Goal: Task Accomplishment & Management: Manage account settings

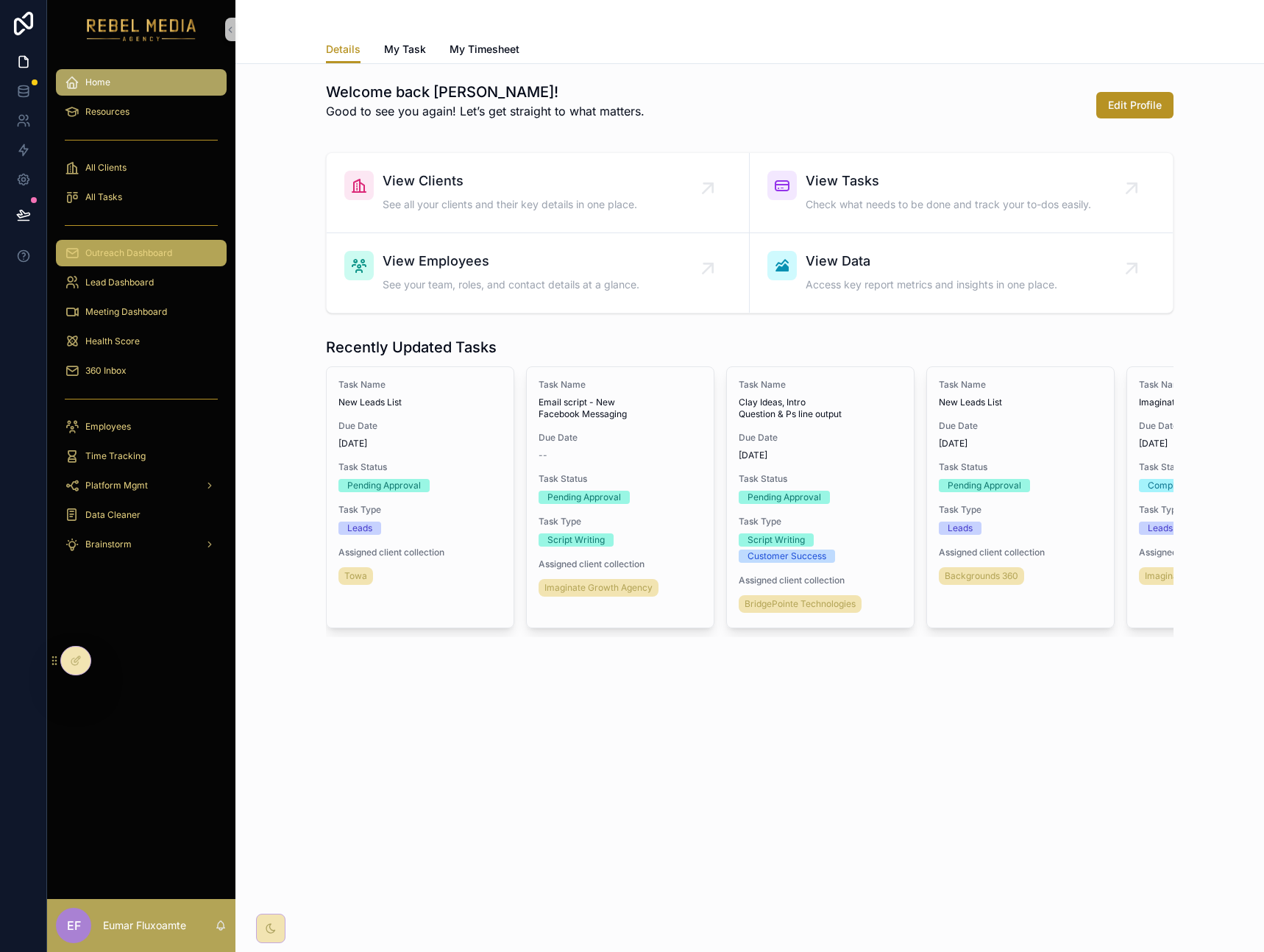
click at [136, 261] on div "Outreach Dashboard" at bounding box center [141, 252] width 153 height 24
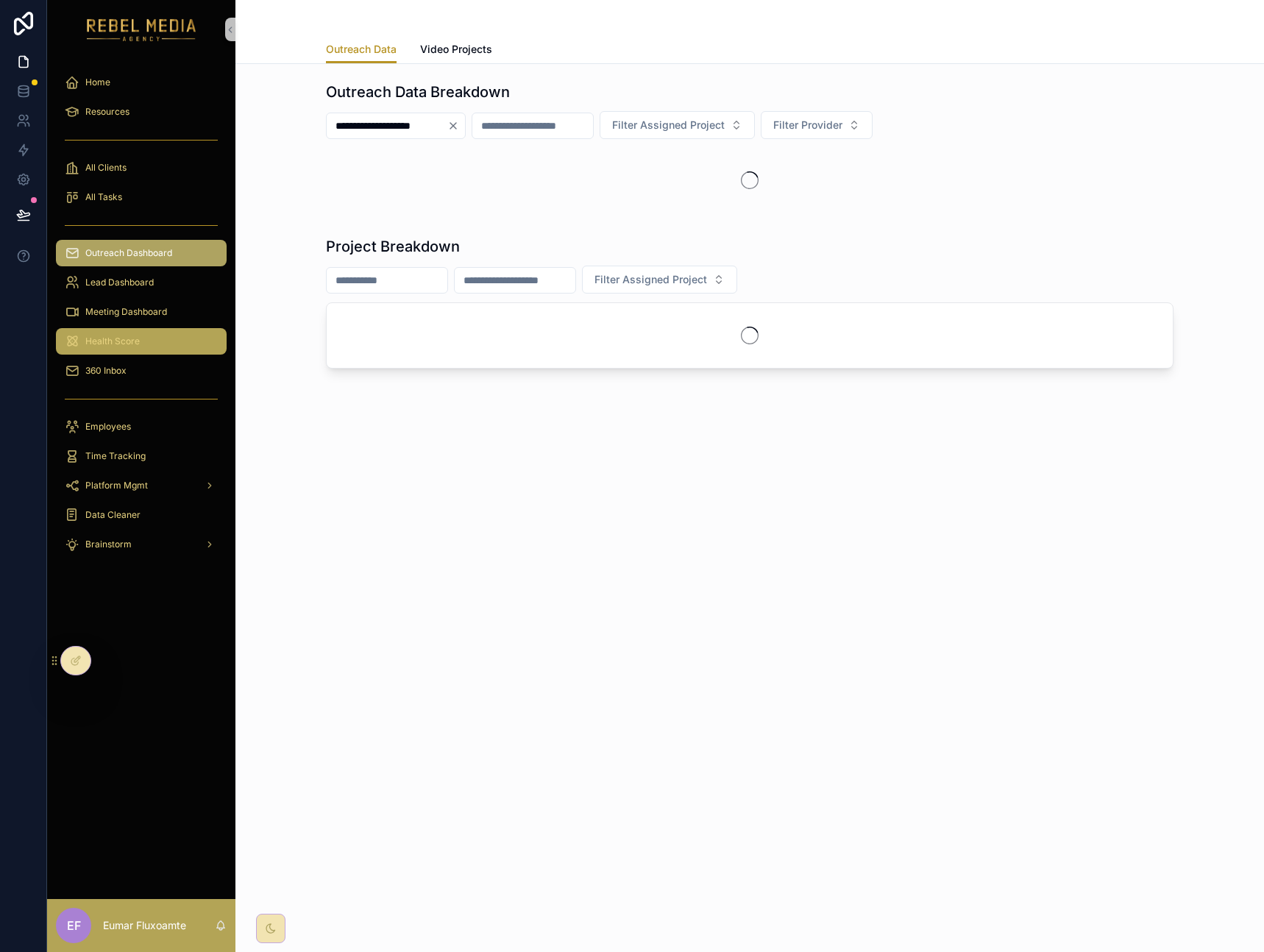
click at [145, 336] on div "Health Score" at bounding box center [141, 341] width 153 height 24
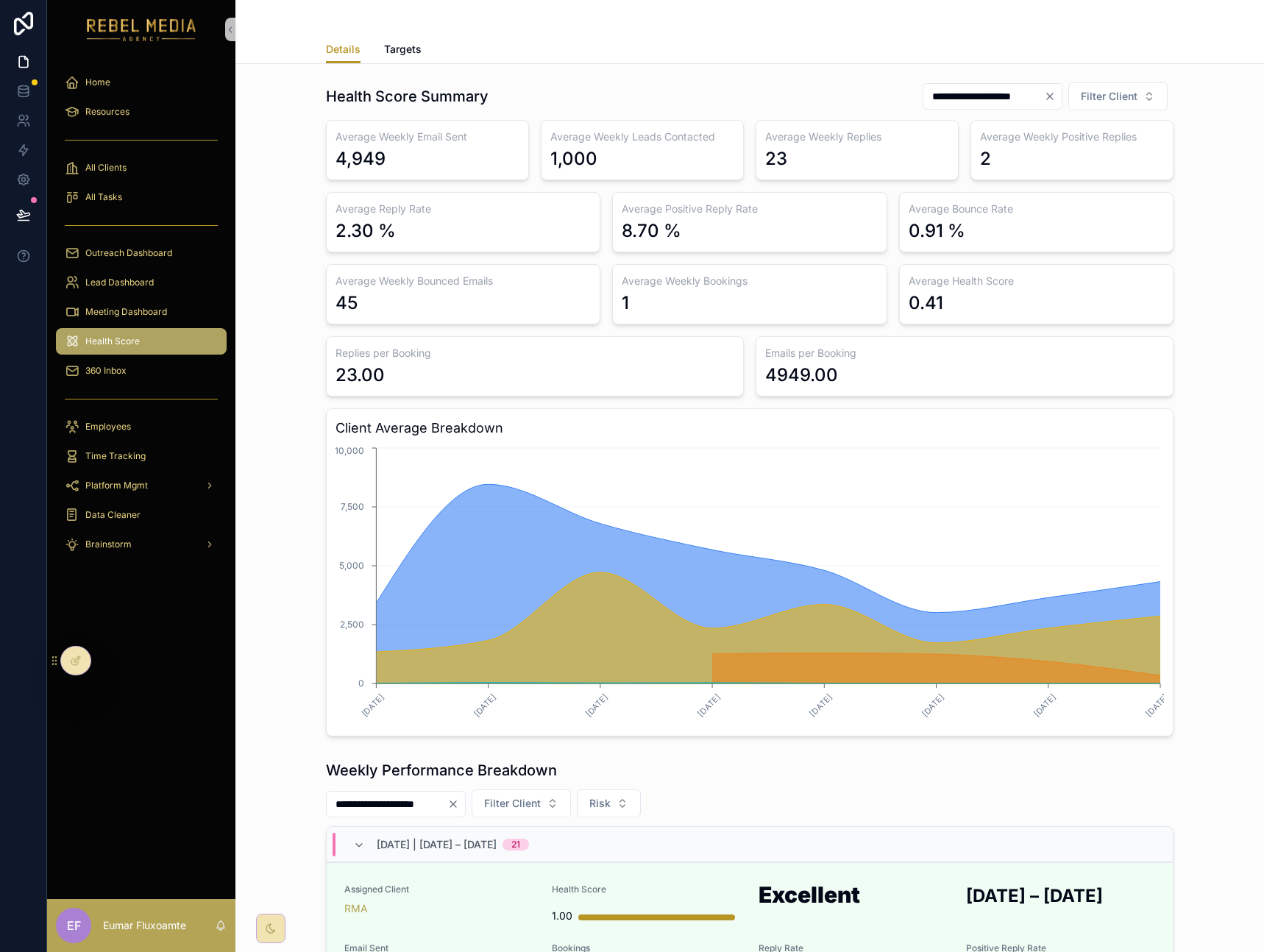
drag, startPoint x: 74, startPoint y: 661, endPoint x: 97, endPoint y: 690, distance: 37.0
click at [97, 690] on div "**********" at bounding box center [656, 476] width 1217 height 952
click at [557, 374] on div "23.00" at bounding box center [534, 374] width 399 height 24
click at [69, 653] on div at bounding box center [76, 661] width 30 height 28
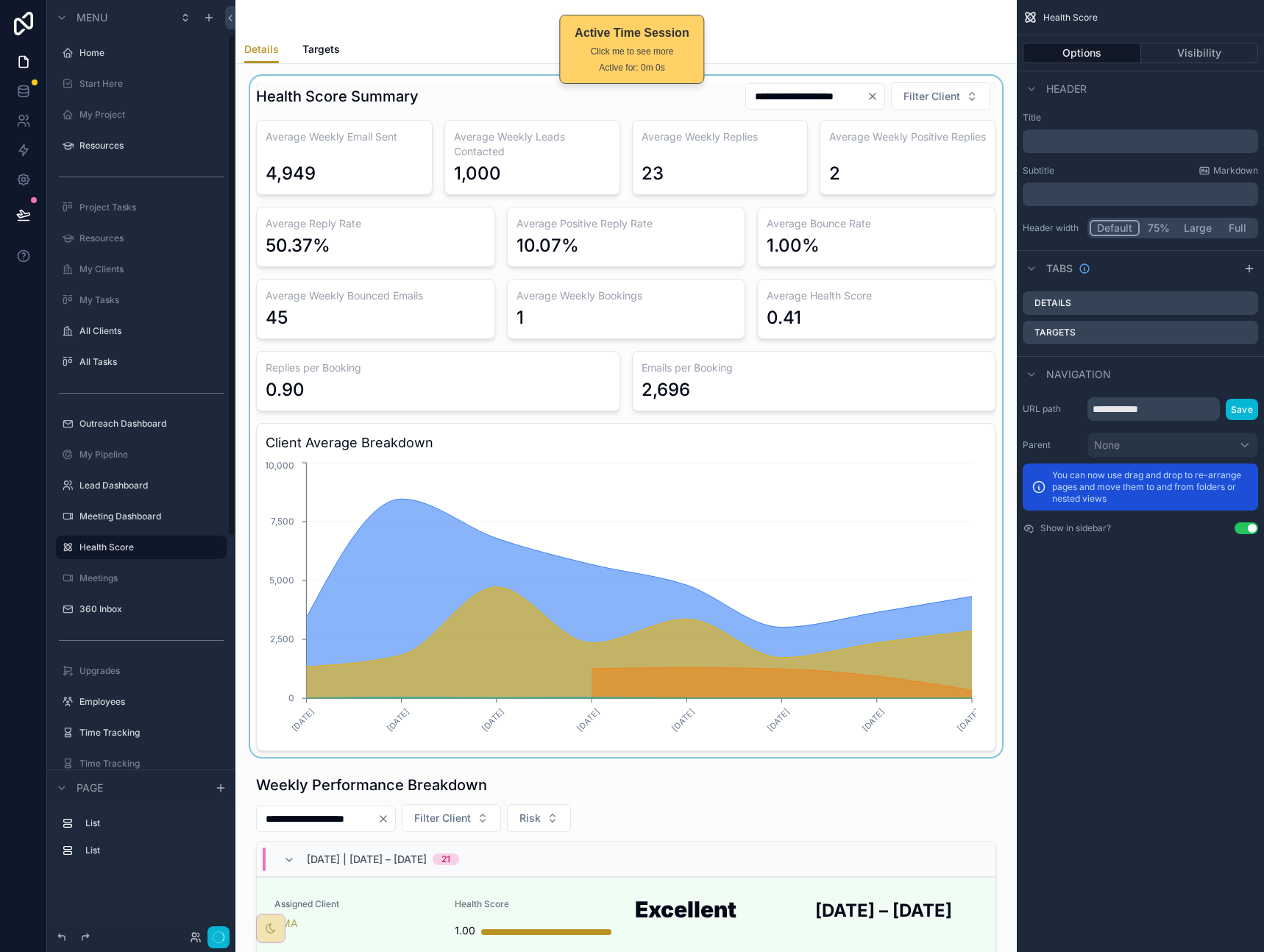
scroll to position [64, 0]
click at [329, 374] on div "scrollable content" at bounding box center [626, 416] width 758 height 681
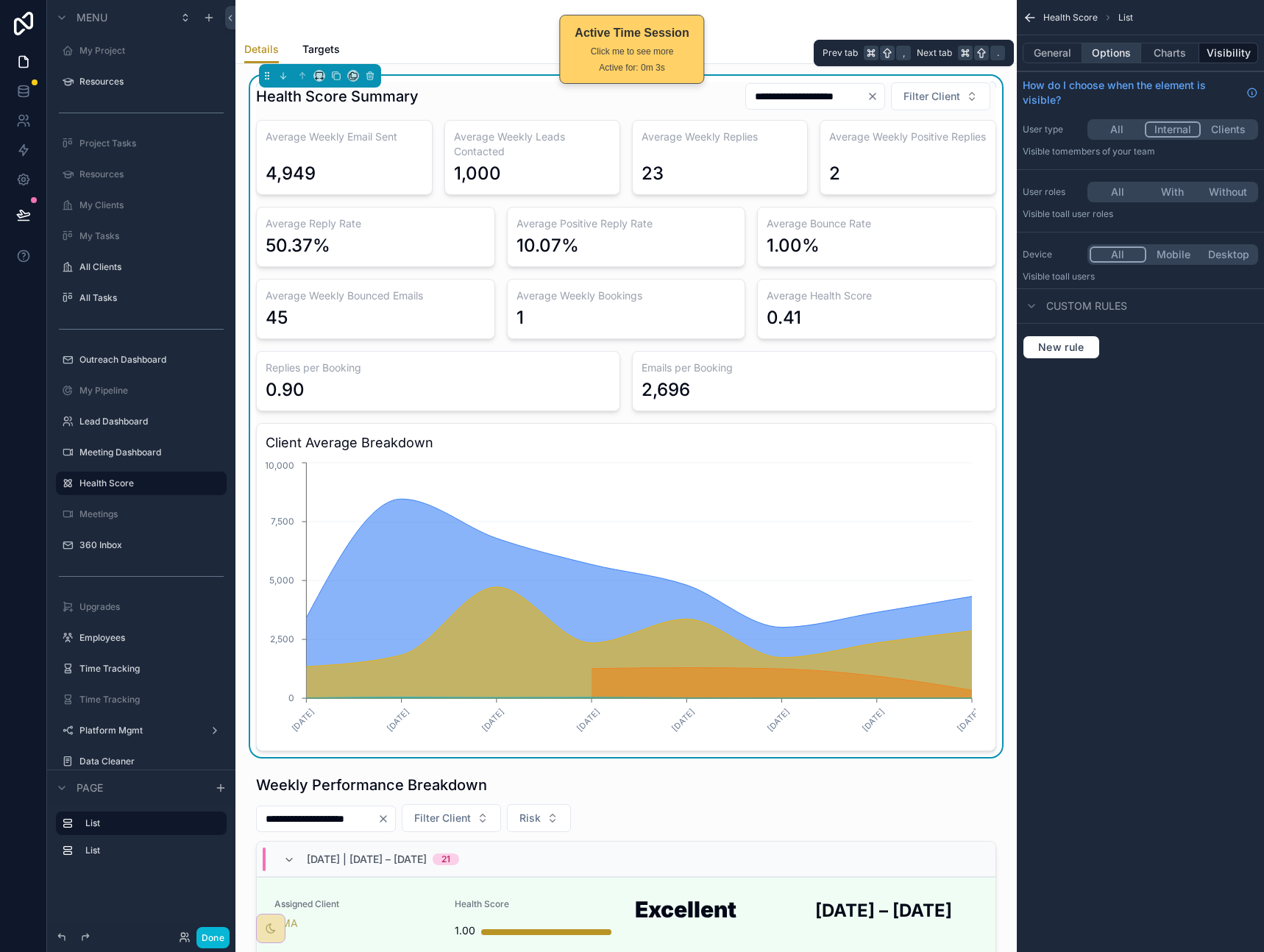
click at [1111, 54] on button "Options" at bounding box center [1111, 53] width 58 height 21
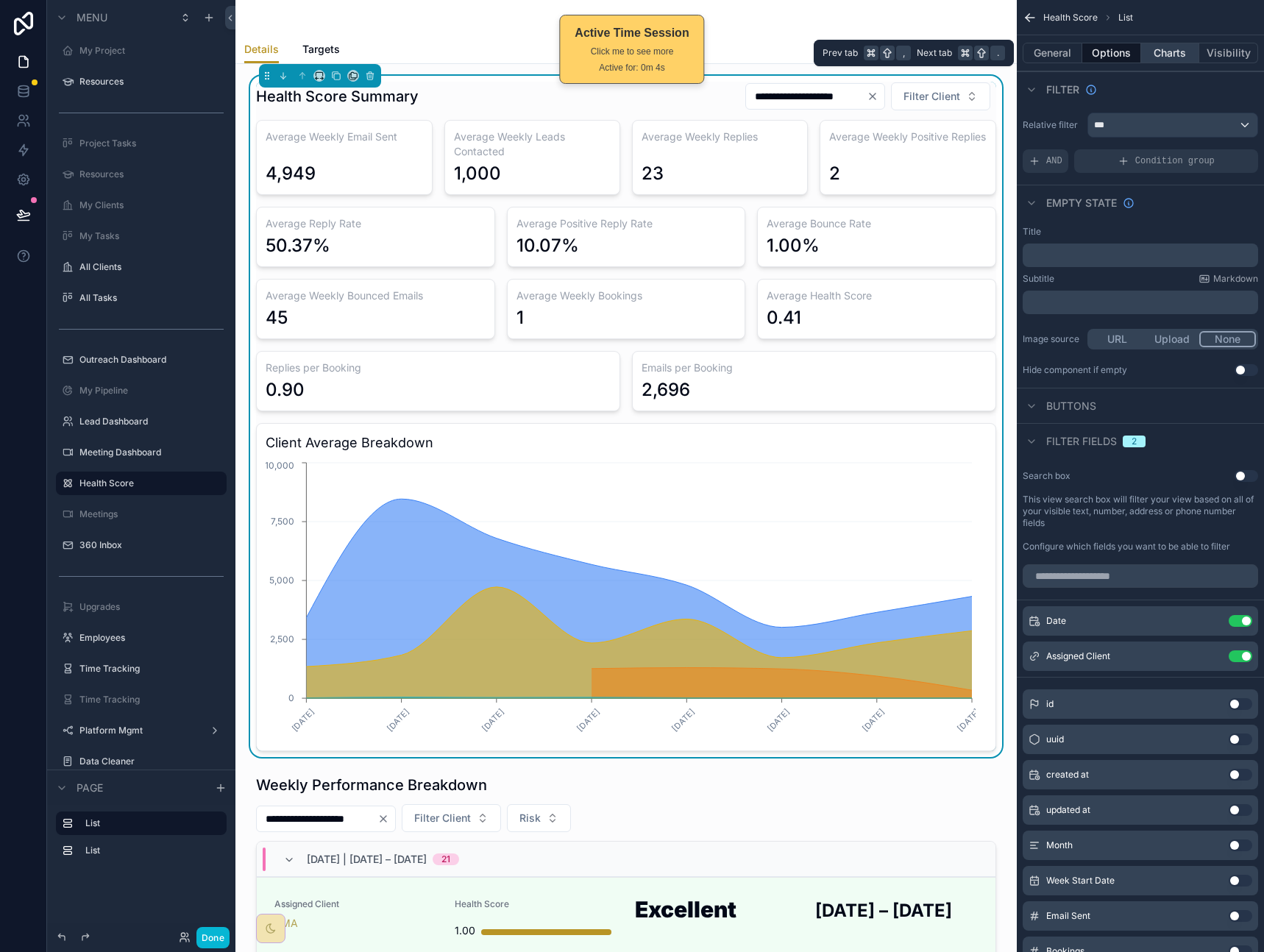
click at [1163, 55] on button "Charts" at bounding box center [1170, 53] width 58 height 21
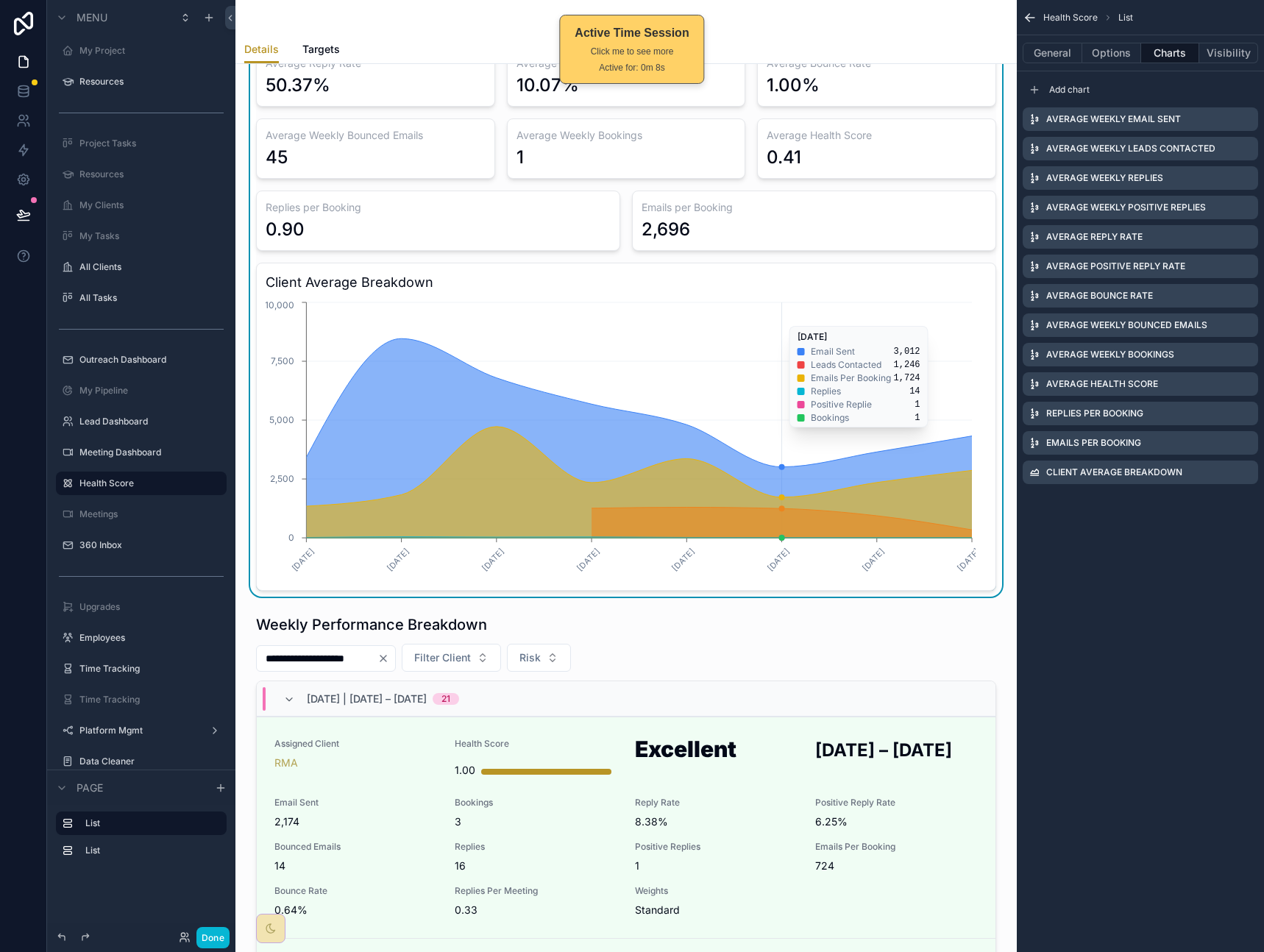
scroll to position [454, 0]
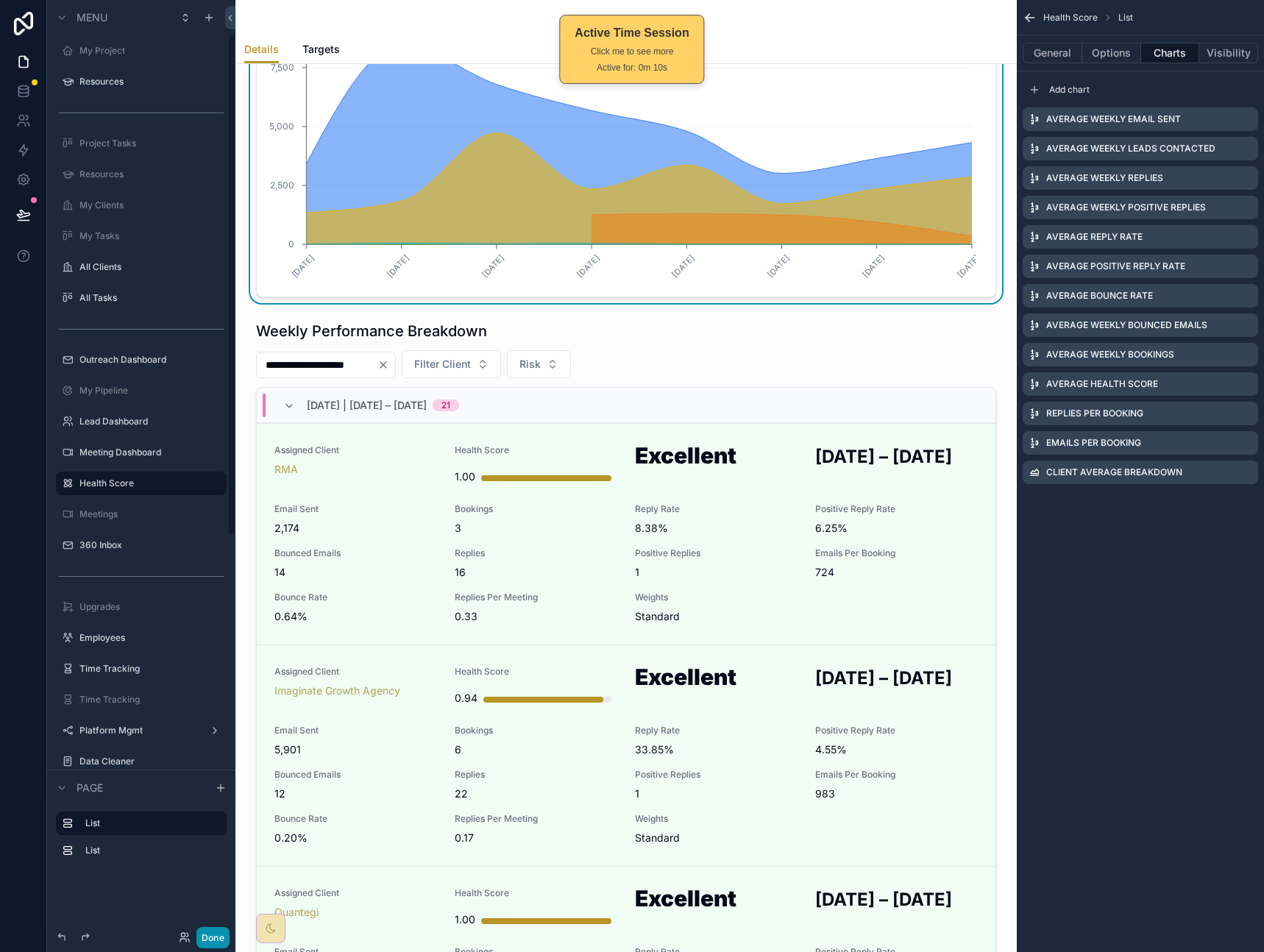
click at [208, 936] on button "Done" at bounding box center [213, 937] width 33 height 21
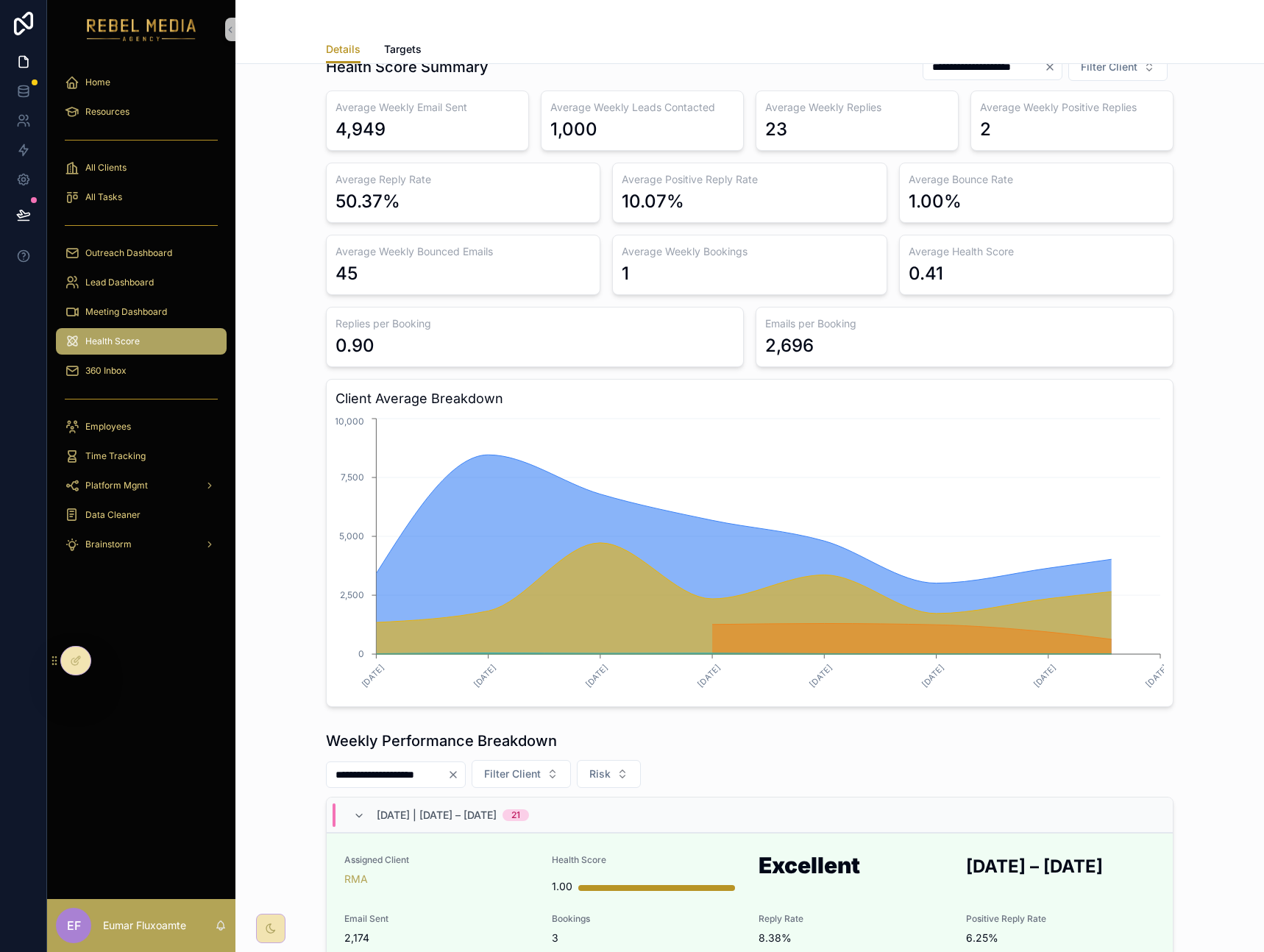
scroll to position [0, 0]
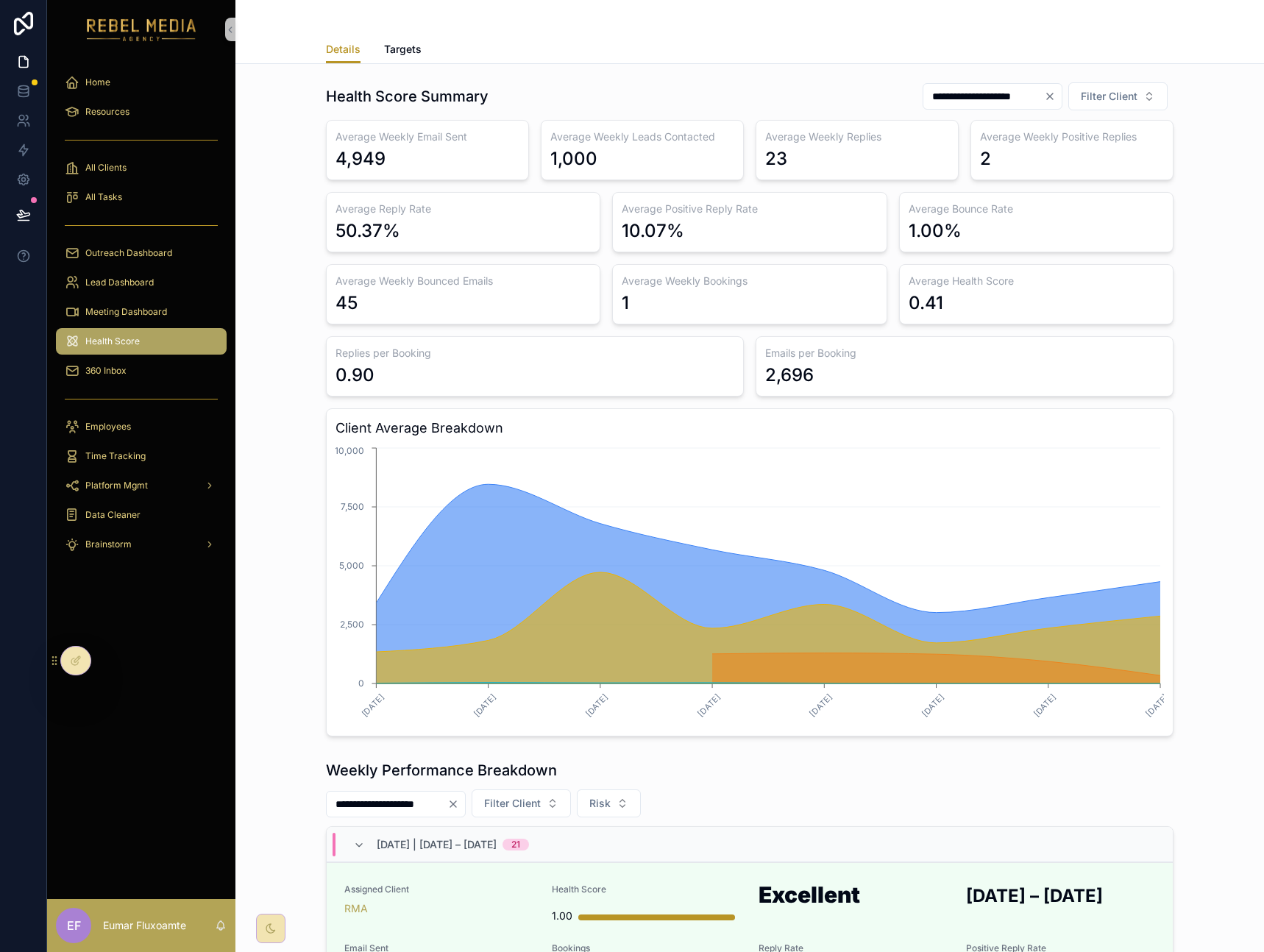
click at [182, 636] on div "Home Resources All Clients All Tasks Outreach Dashboard Lead Dashboard Meeting …" at bounding box center [141, 478] width 189 height 839
click at [148, 599] on div "Home Resources All Clients All Tasks Outreach Dashboard Lead Dashboard Meeting …" at bounding box center [141, 478] width 189 height 839
click at [77, 667] on div at bounding box center [76, 661] width 30 height 28
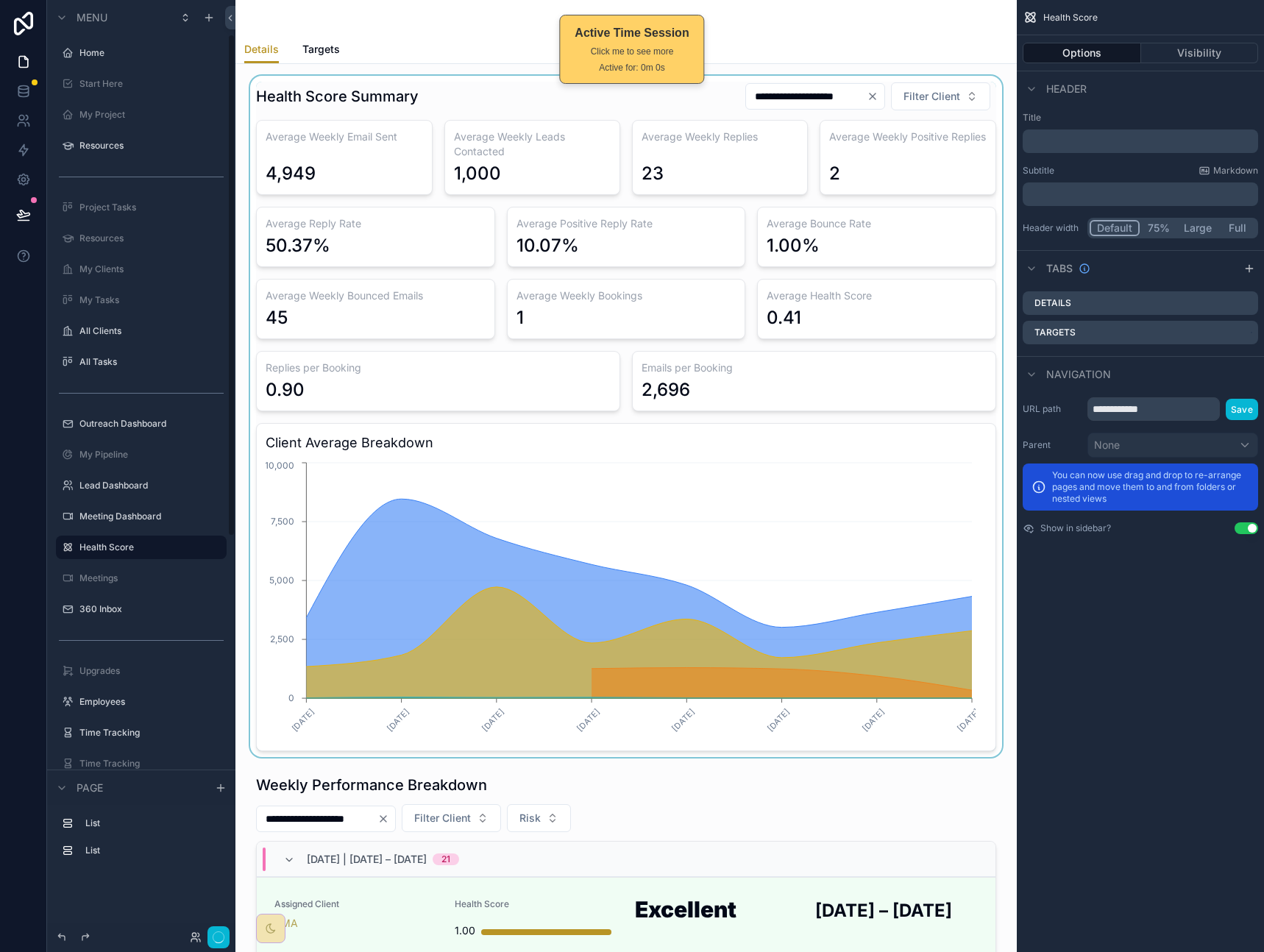
scroll to position [64, 0]
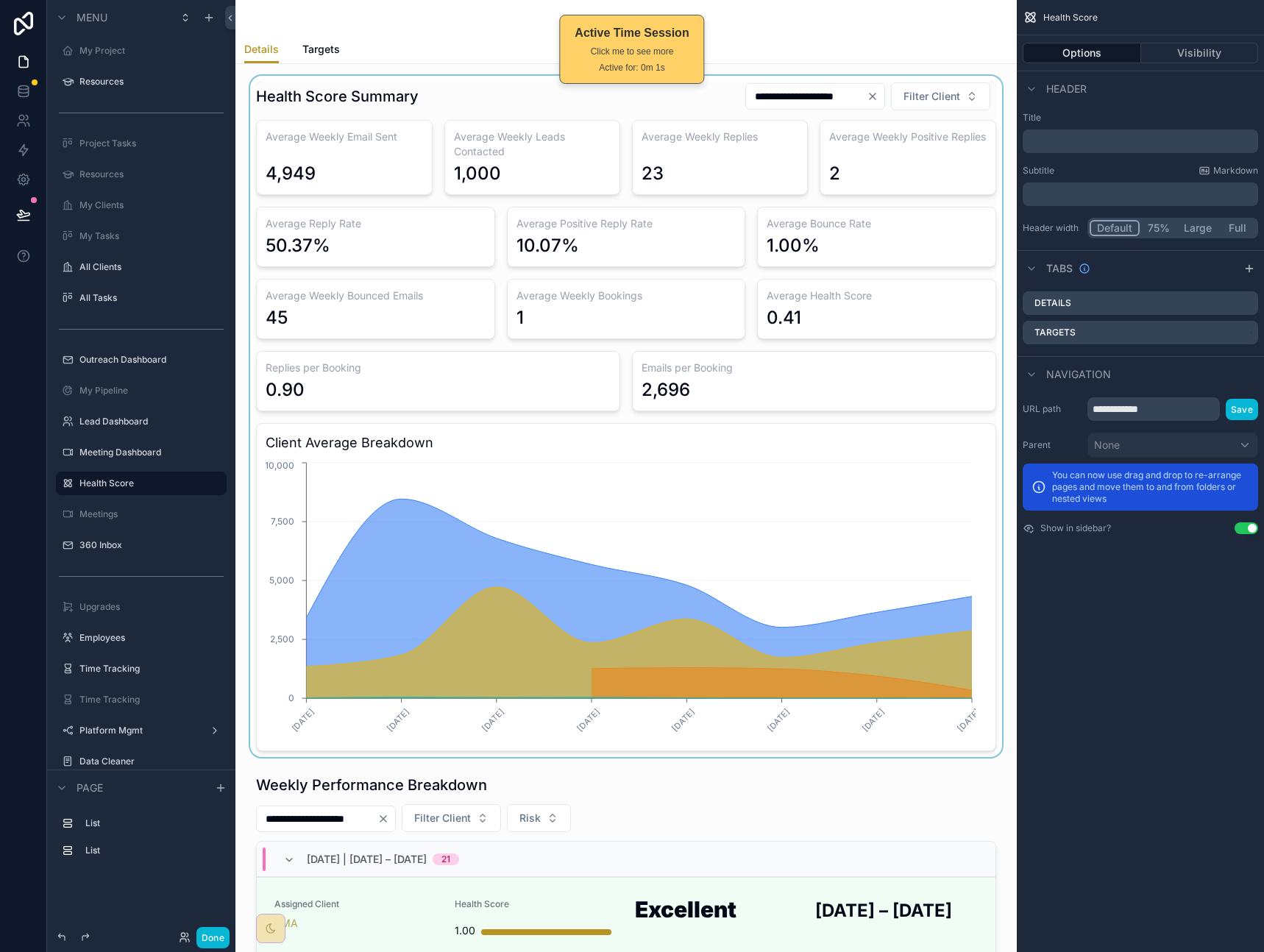
click at [876, 373] on div "scrollable content" at bounding box center [626, 416] width 758 height 681
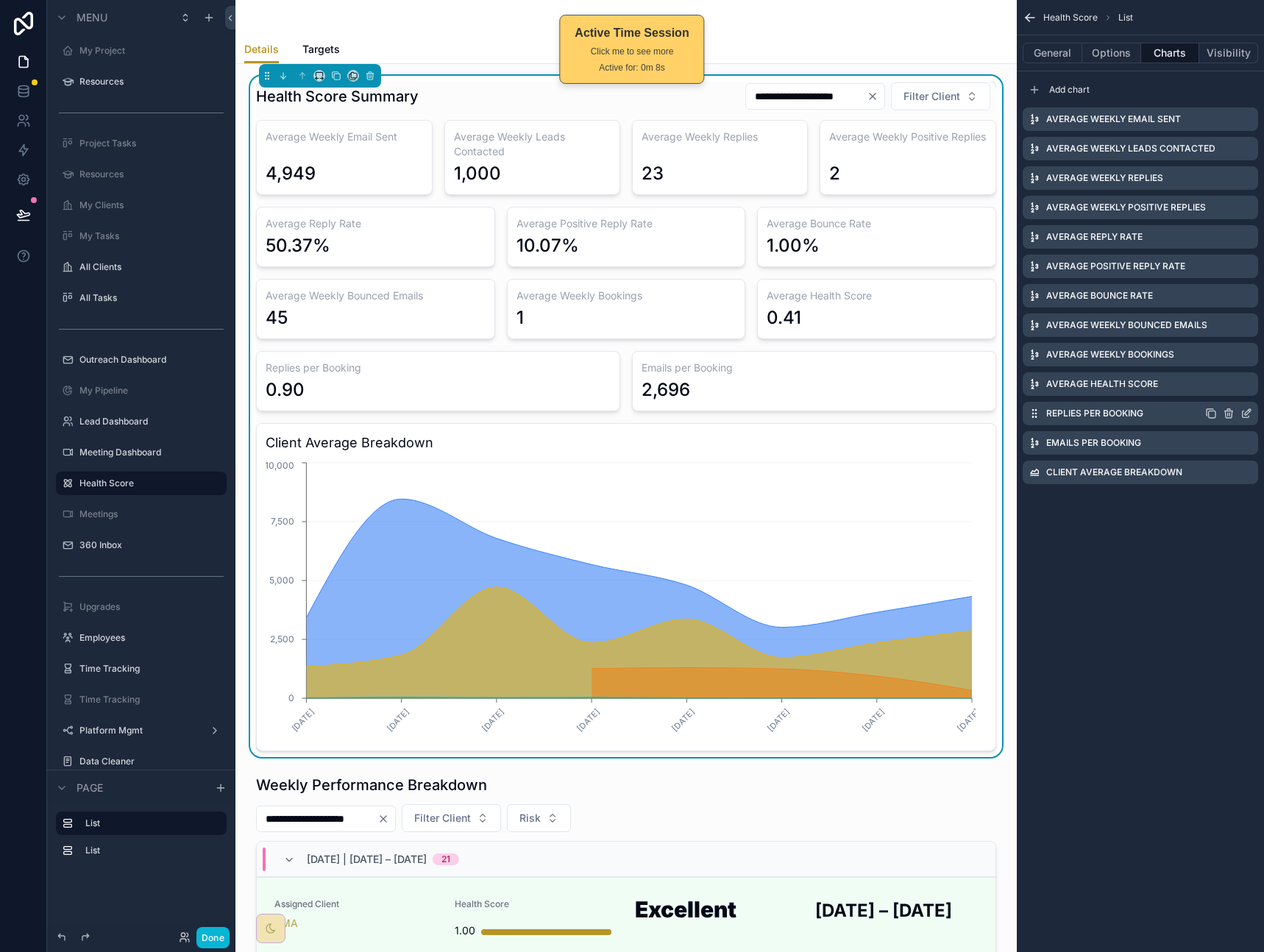
click at [1246, 414] on icon "scrollable content" at bounding box center [1246, 413] width 11 height 11
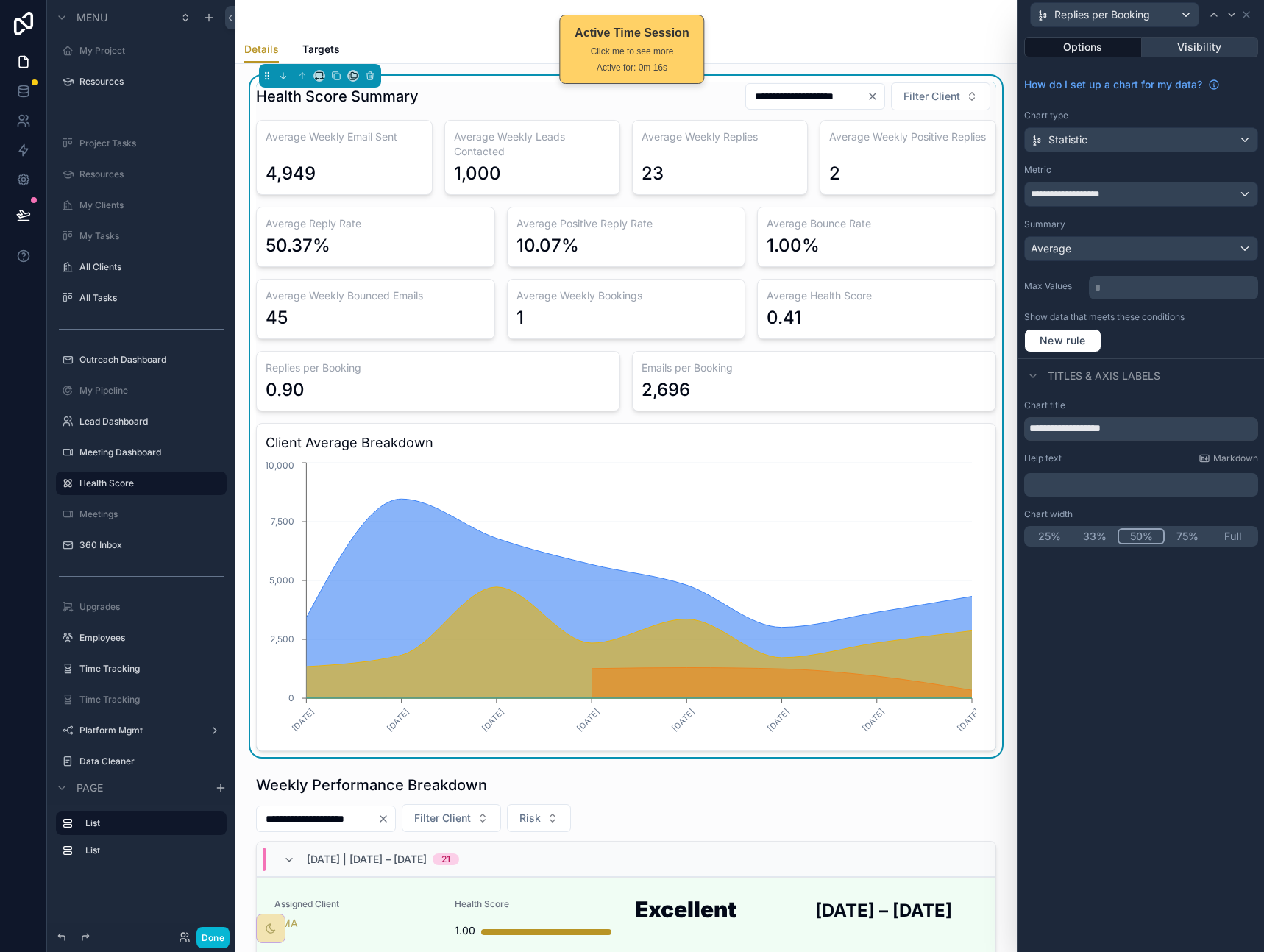
click at [1227, 51] on button "Visibility" at bounding box center [1200, 47] width 117 height 21
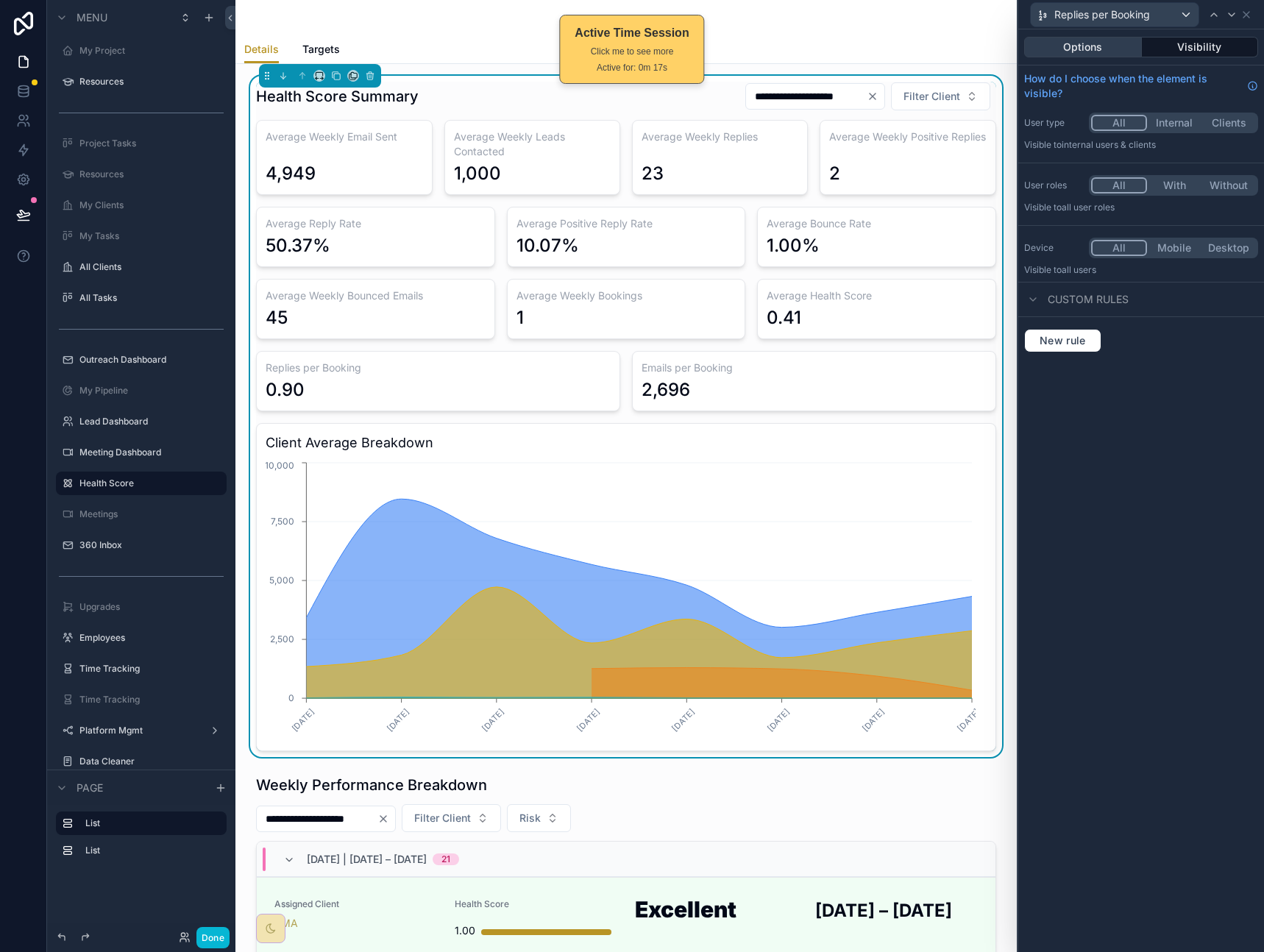
click at [1096, 50] on button "Options" at bounding box center [1082, 47] width 118 height 21
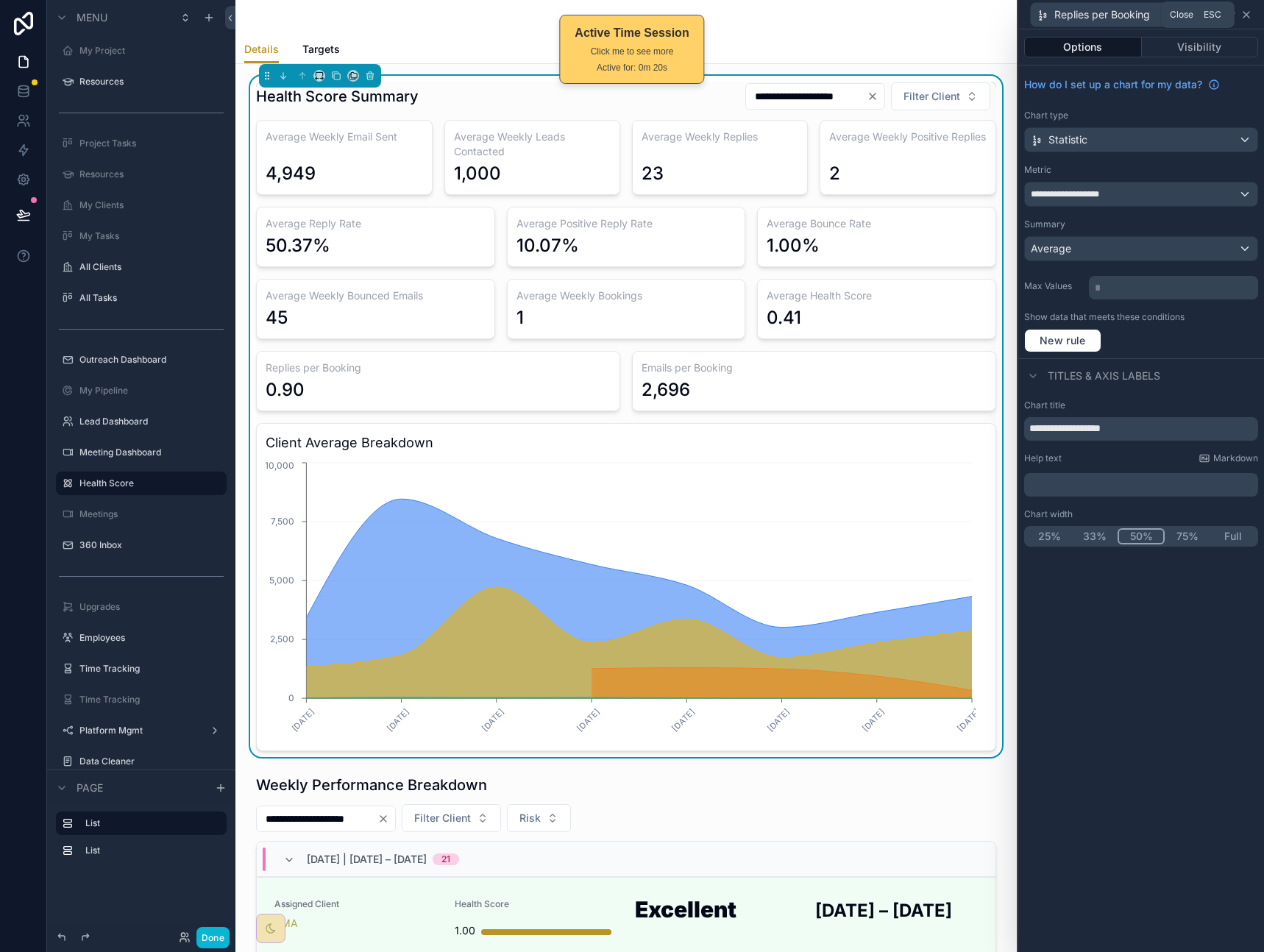
click at [1247, 17] on icon at bounding box center [1246, 14] width 11 height 11
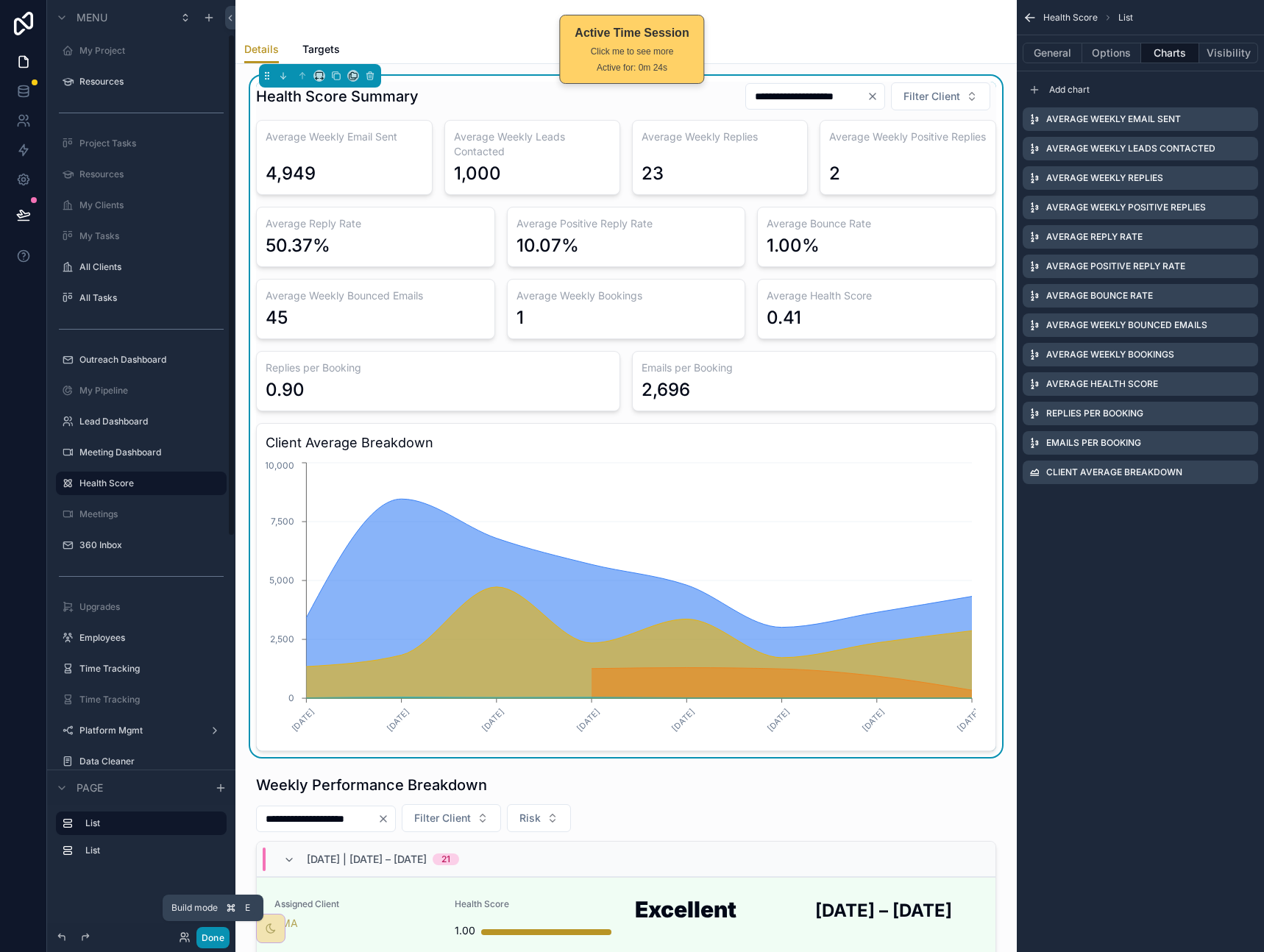
click at [210, 935] on button "Done" at bounding box center [213, 937] width 33 height 21
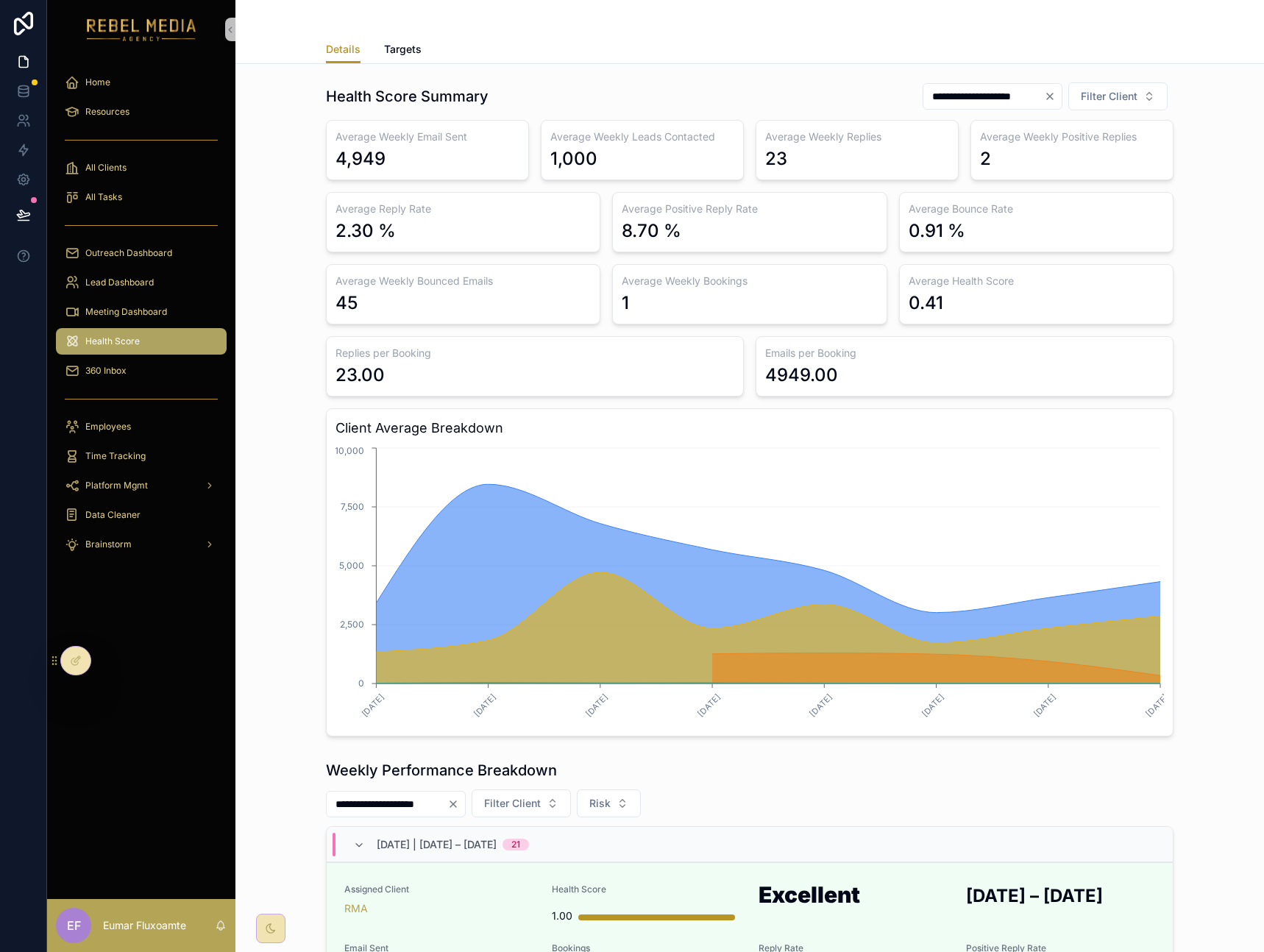
click at [374, 373] on div "23.00" at bounding box center [360, 374] width 49 height 24
drag, startPoint x: 368, startPoint y: 372, endPoint x: 339, endPoint y: 371, distance: 29.0
click at [339, 371] on div "23.00" at bounding box center [360, 374] width 49 height 24
click at [73, 662] on icon at bounding box center [75, 660] width 11 height 11
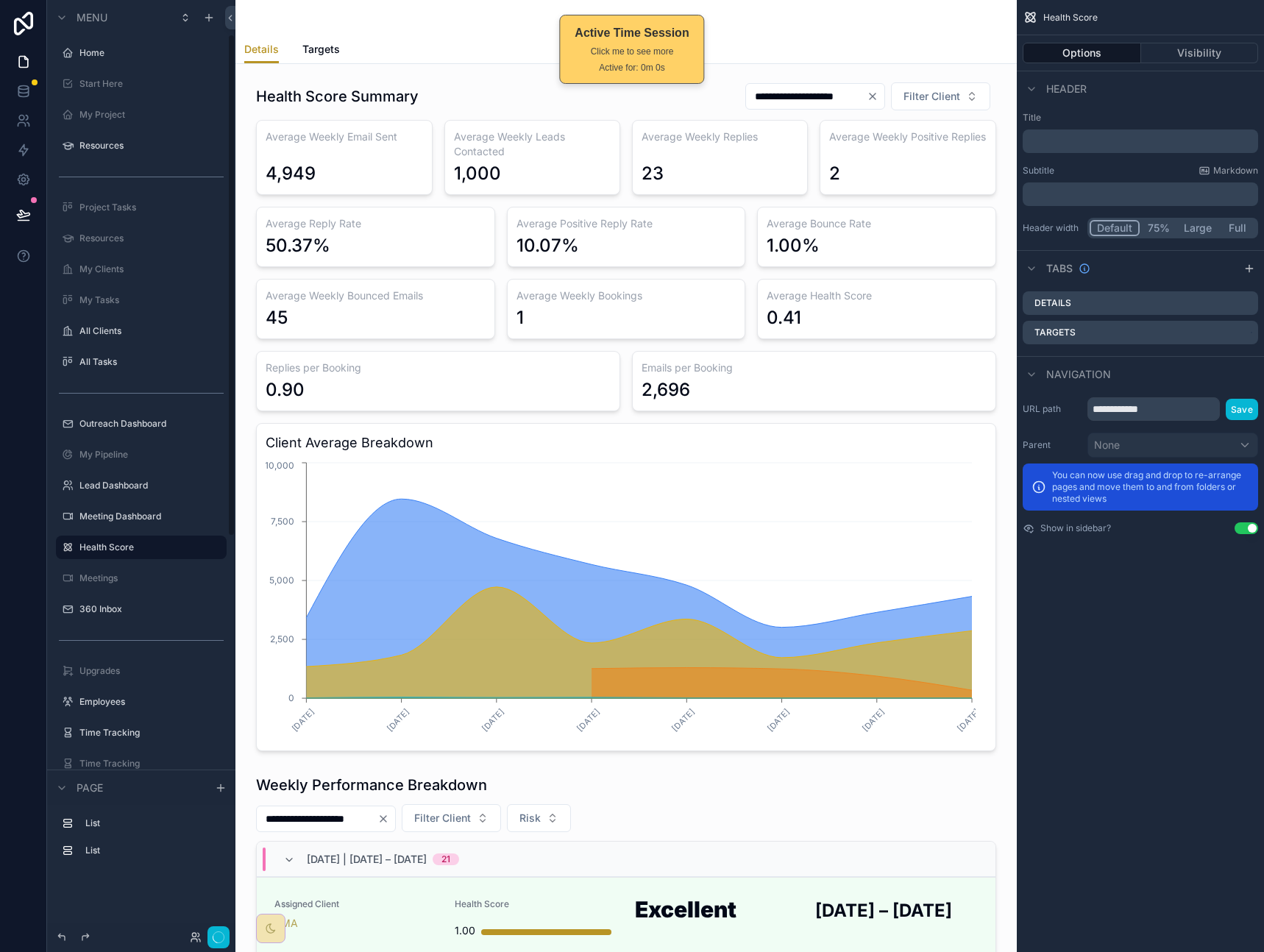
scroll to position [64, 0]
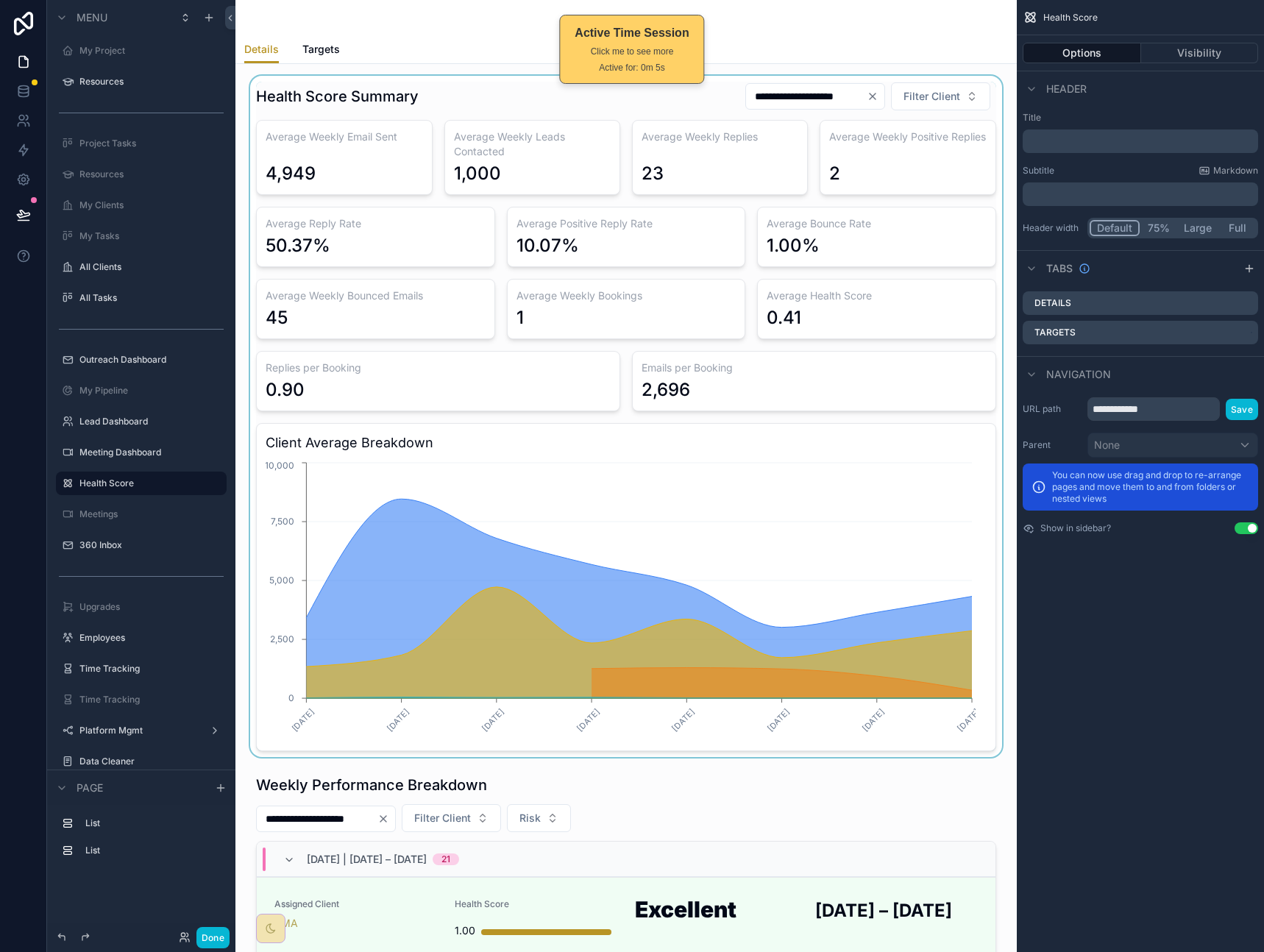
click at [687, 425] on div "scrollable content" at bounding box center [626, 416] width 758 height 681
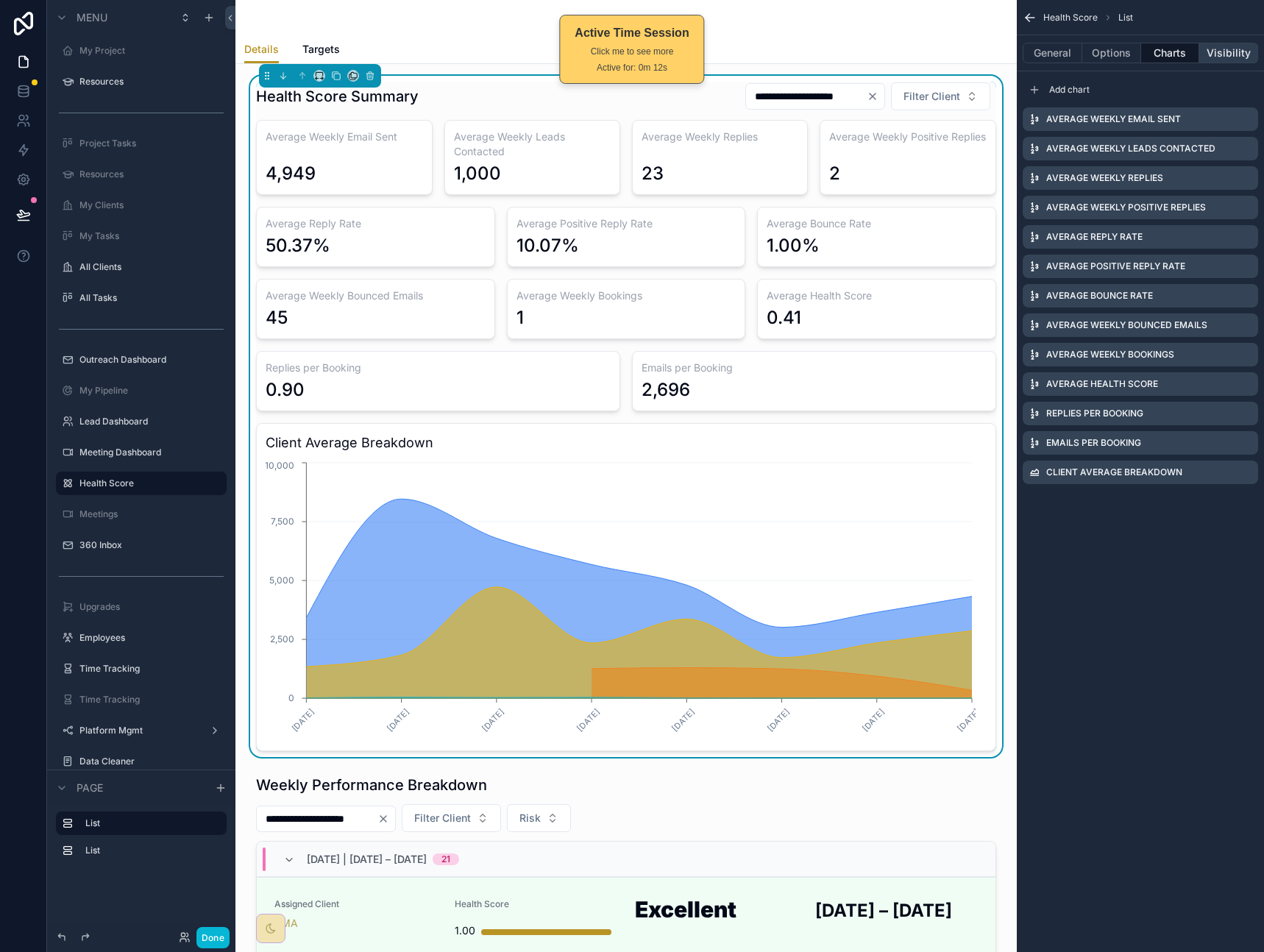
click at [1224, 53] on button "Visibility" at bounding box center [1228, 53] width 58 height 21
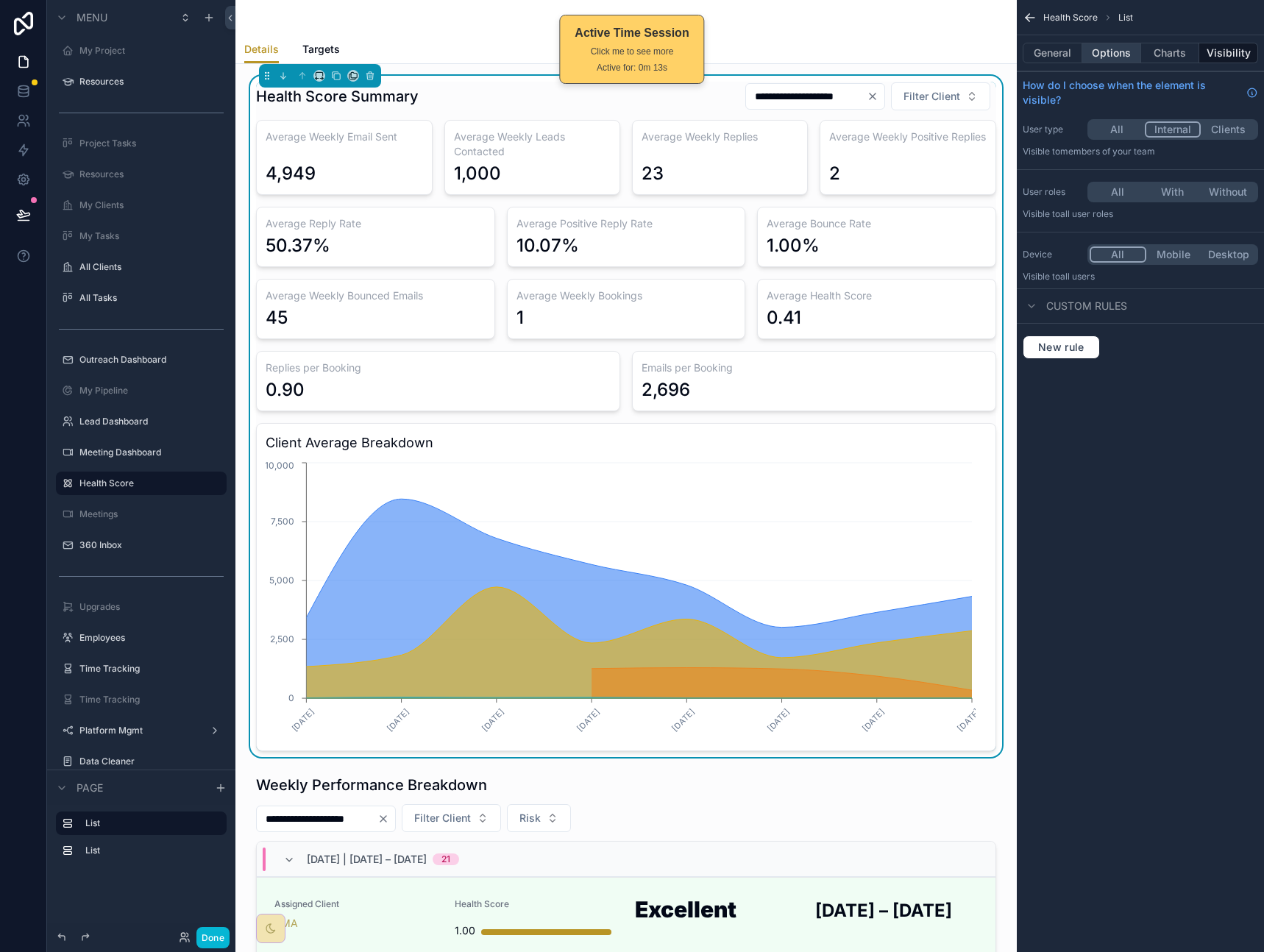
click at [1118, 48] on button "Options" at bounding box center [1111, 53] width 58 height 21
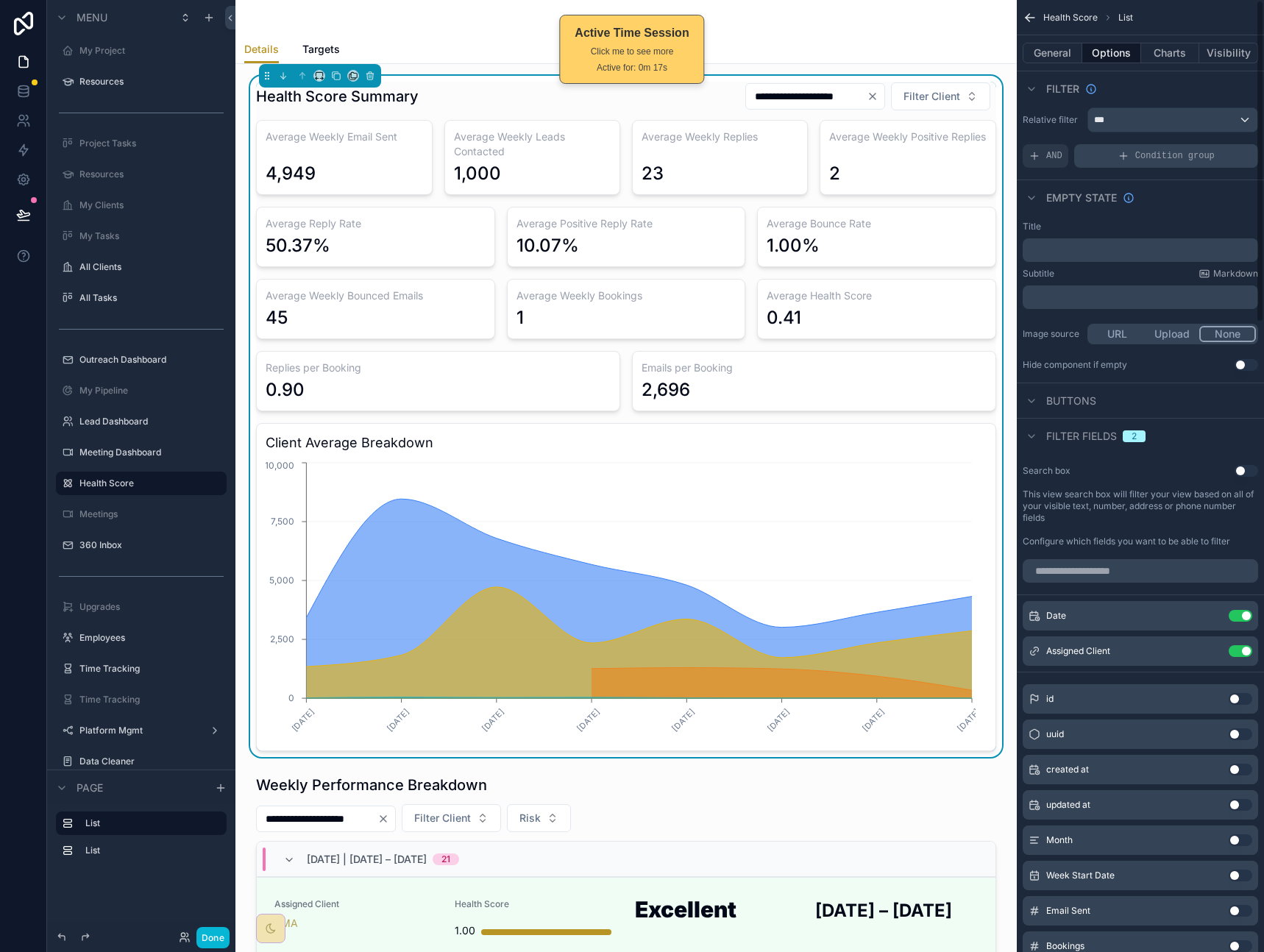
scroll to position [0, 0]
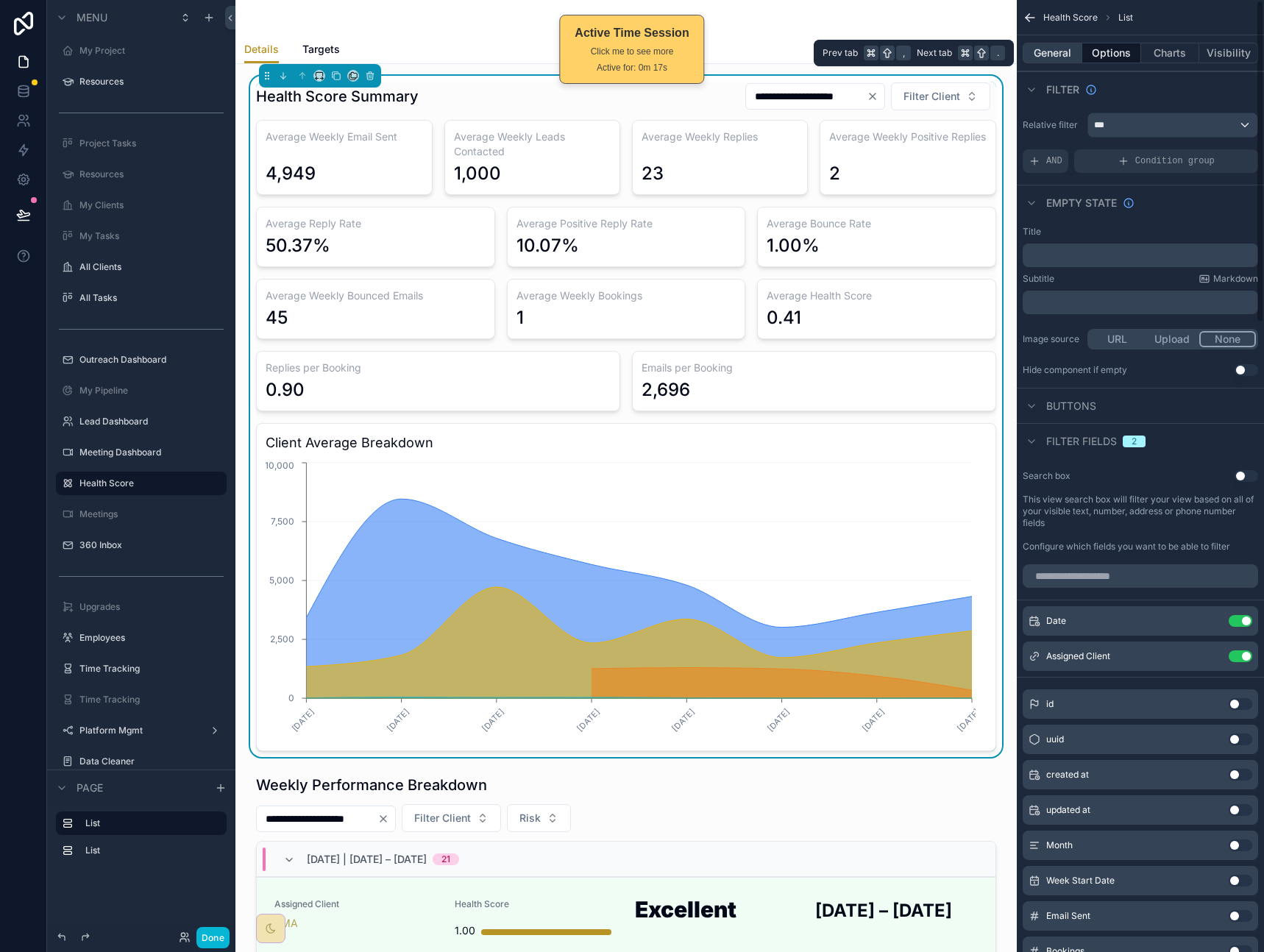
click at [1038, 55] on button "General" at bounding box center [1052, 53] width 59 height 21
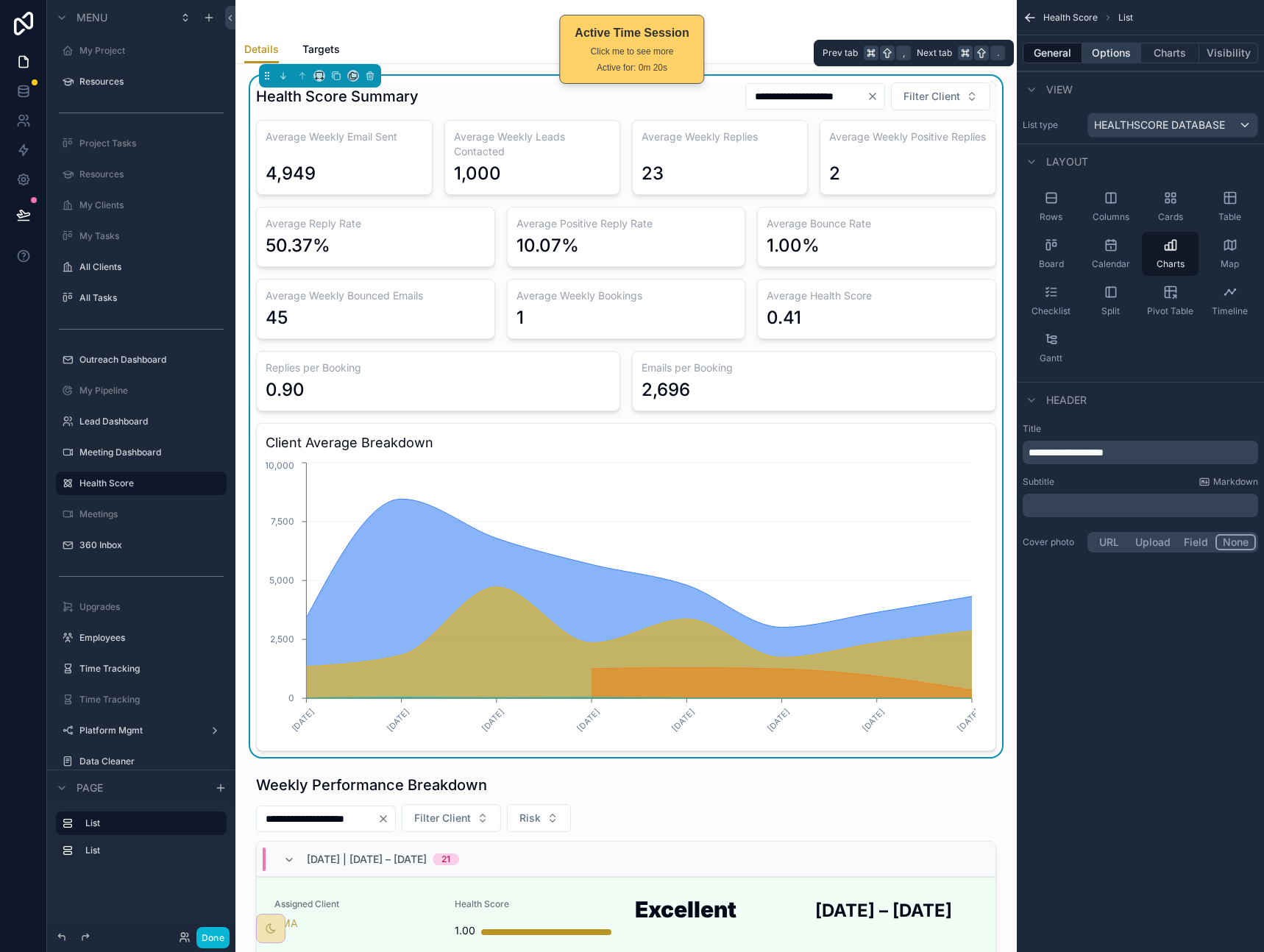
click at [1105, 49] on button "Options" at bounding box center [1111, 53] width 58 height 21
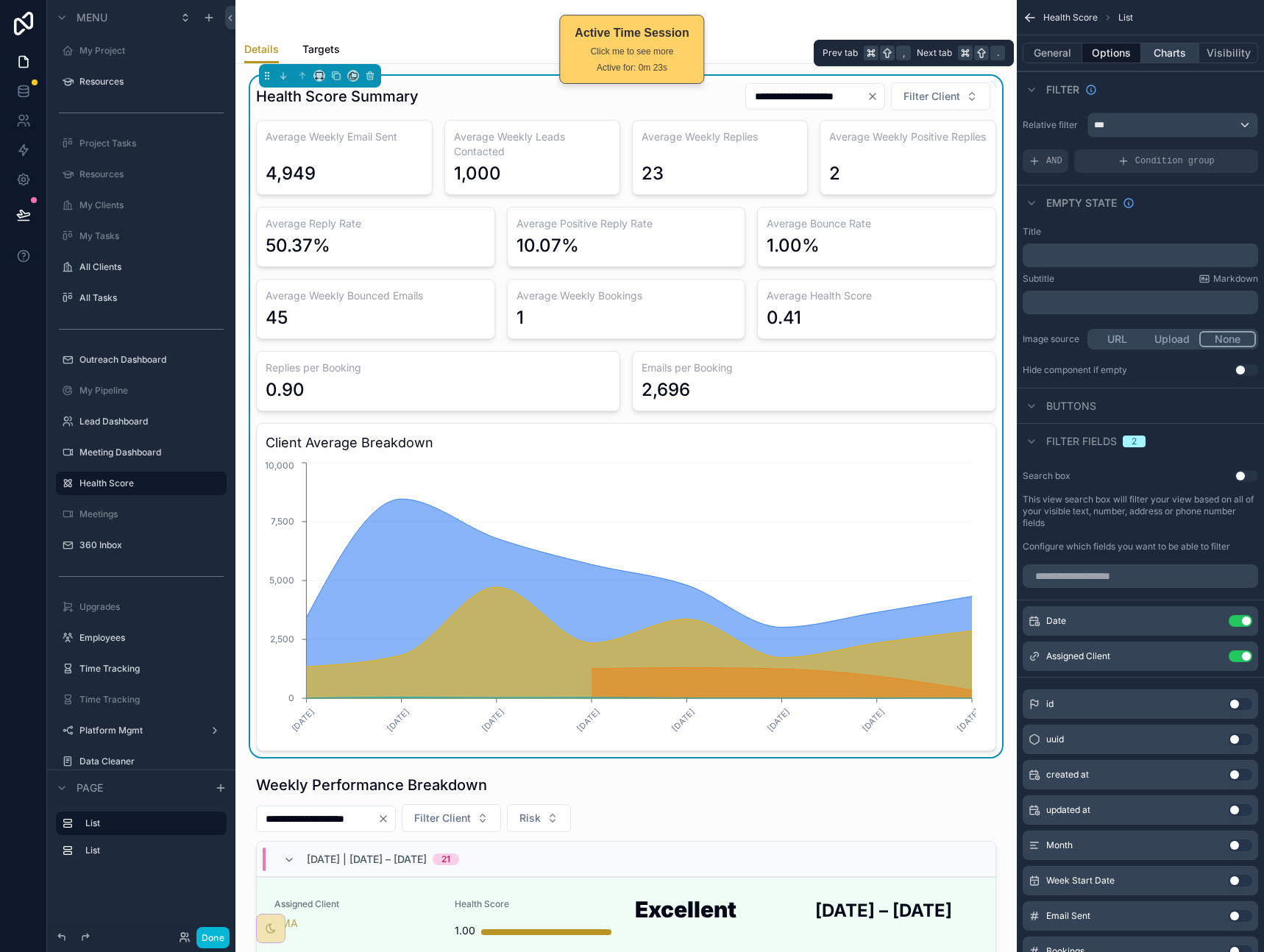
click at [1167, 49] on button "Charts" at bounding box center [1170, 53] width 58 height 21
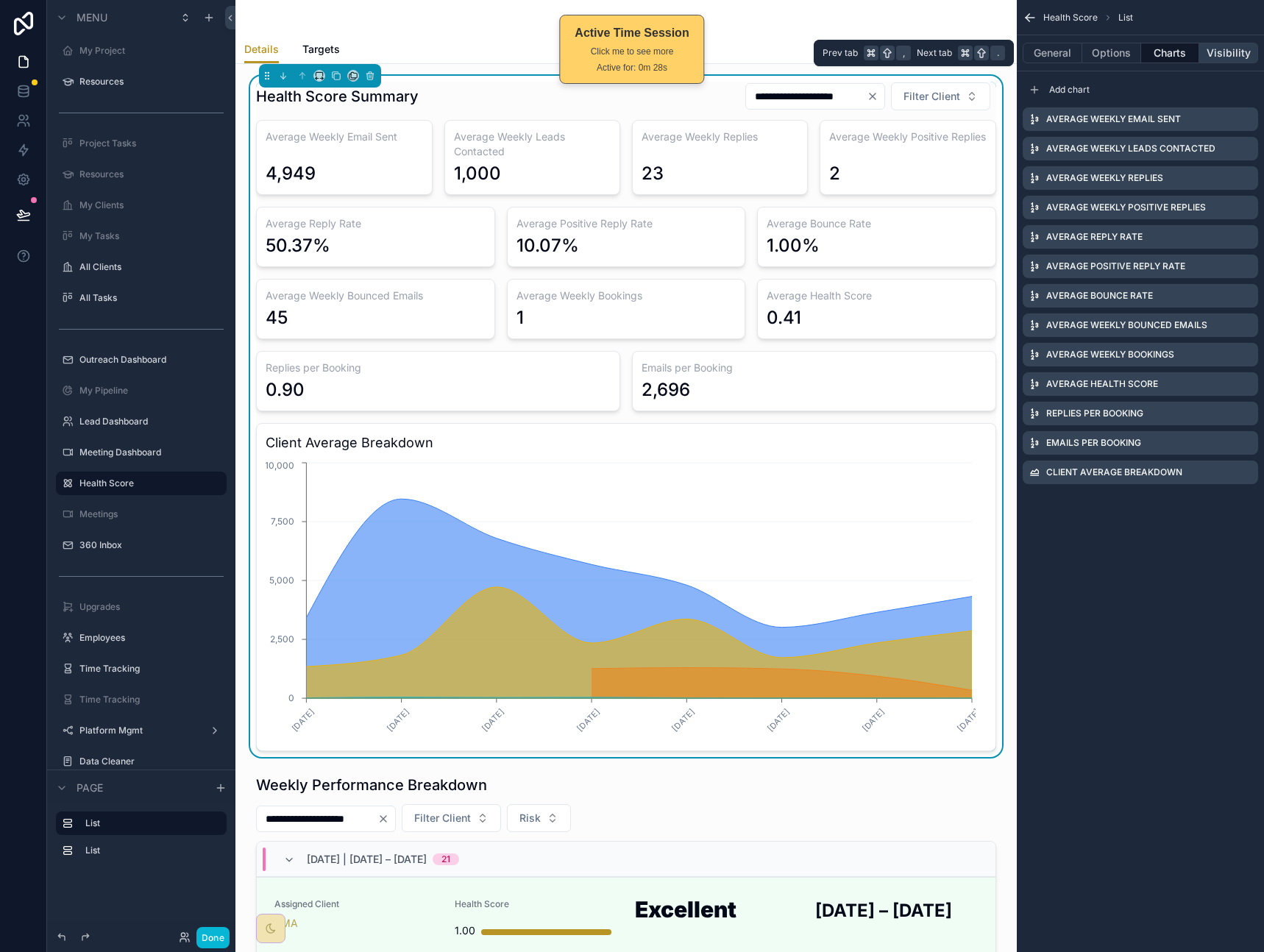
click at [1233, 62] on button "Visibility" at bounding box center [1228, 53] width 58 height 21
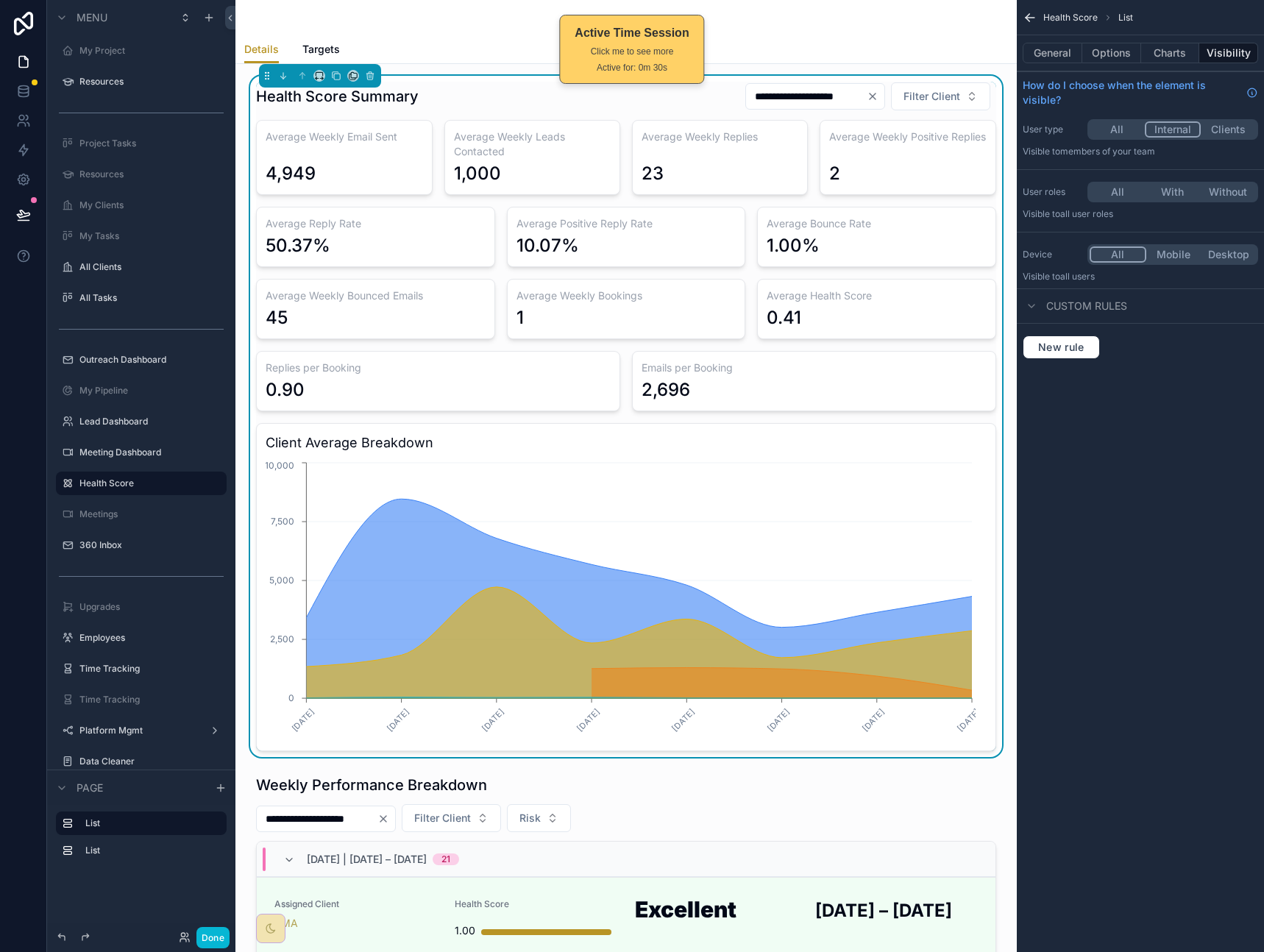
click at [1144, 476] on div "Health Score List General Options Charts Visibility How do I choose when the el…" at bounding box center [1140, 476] width 247 height 952
click at [1157, 52] on button "Charts" at bounding box center [1170, 53] width 58 height 21
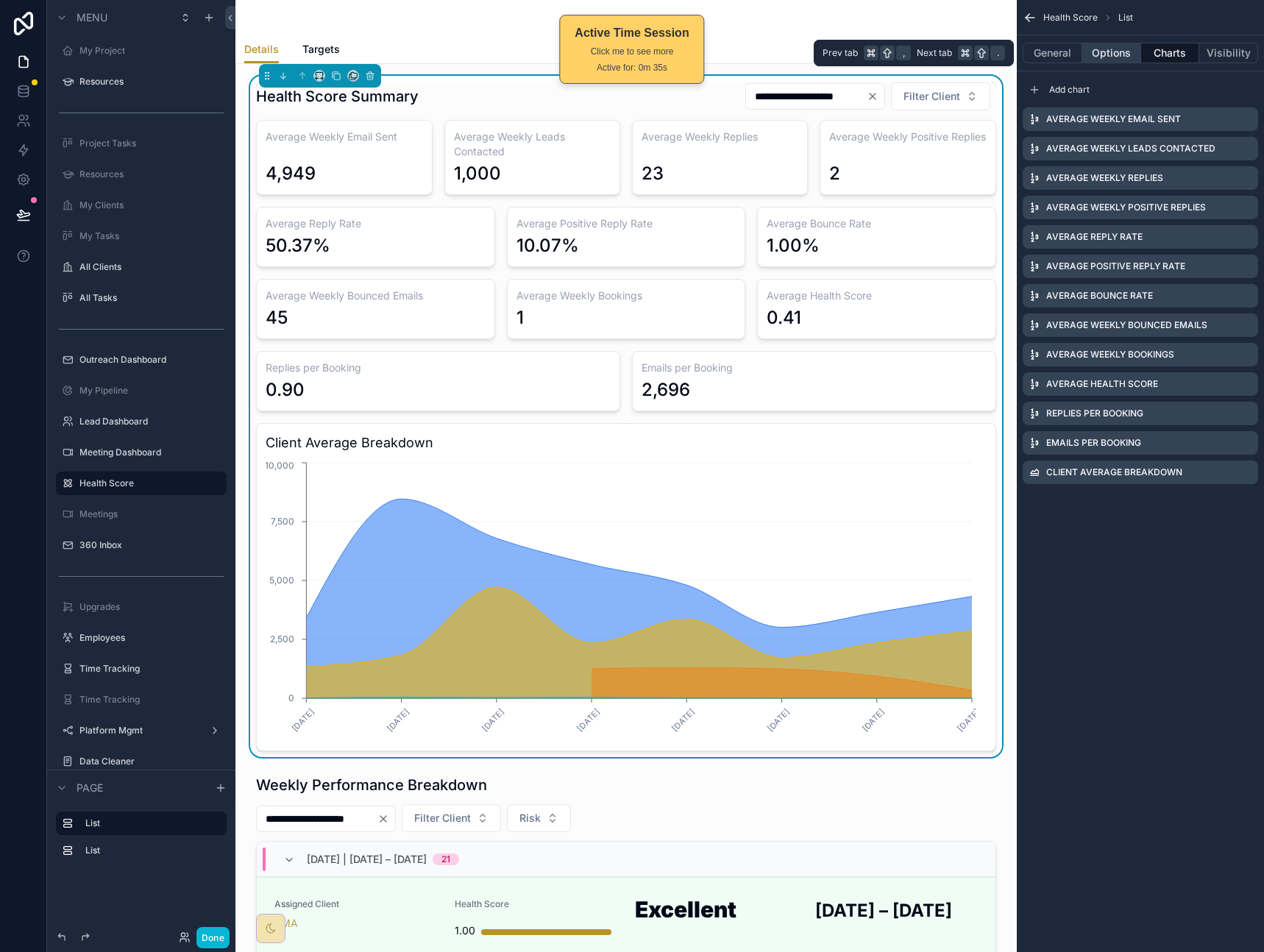
click at [1125, 53] on button "Options" at bounding box center [1111, 53] width 58 height 21
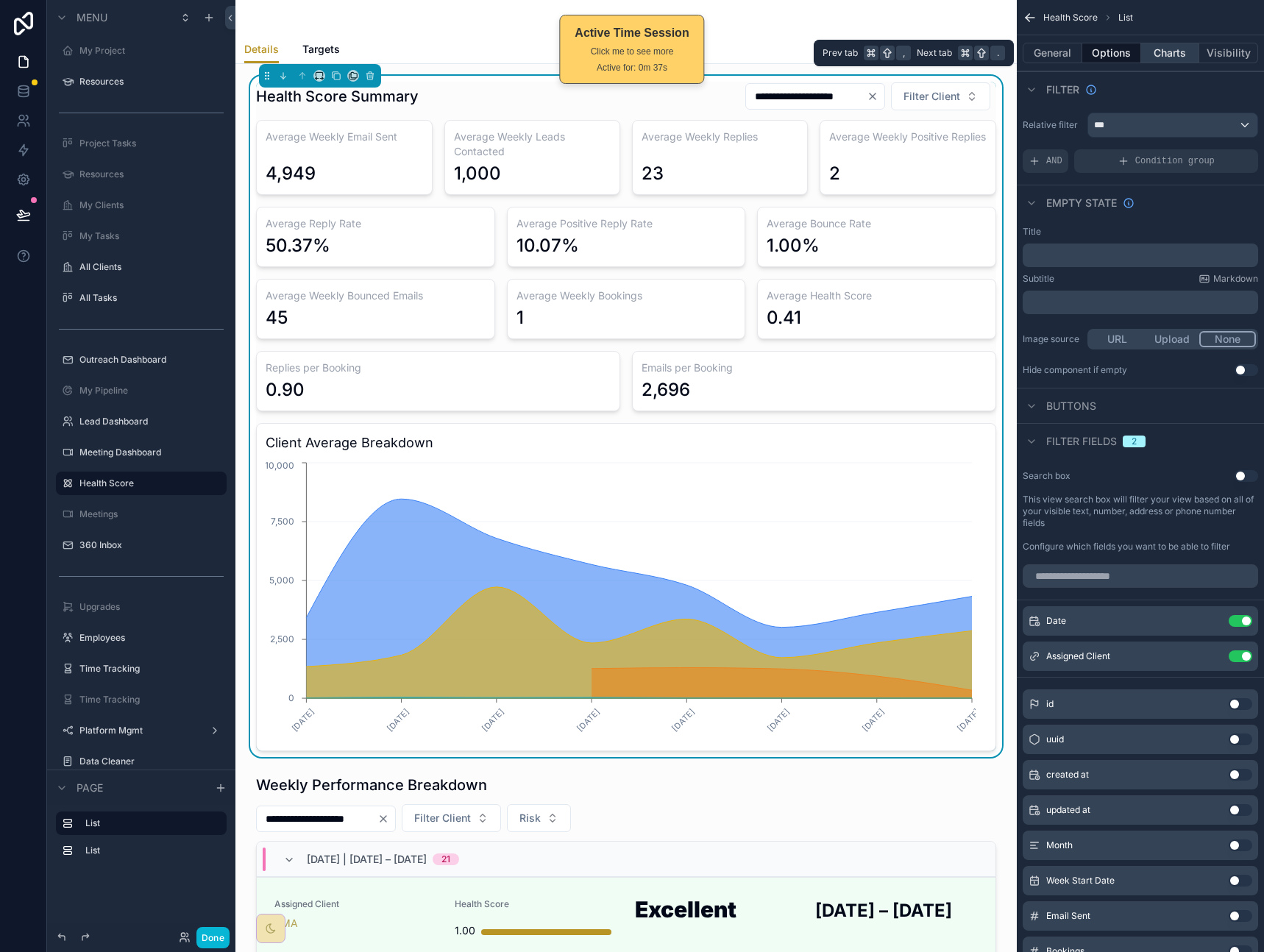
click at [1148, 49] on button "Charts" at bounding box center [1170, 53] width 58 height 21
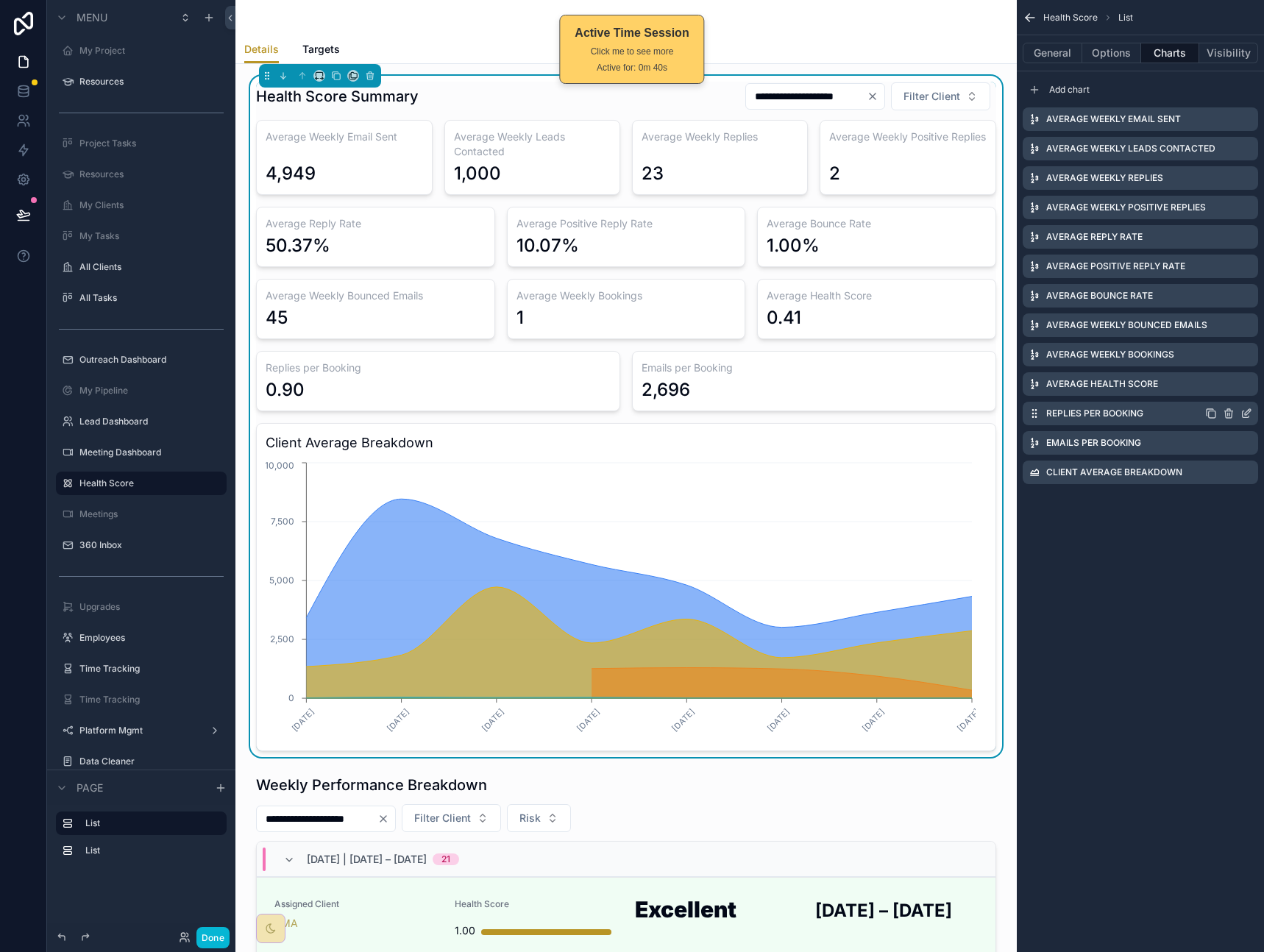
click at [1245, 413] on icon "scrollable content" at bounding box center [1247, 412] width 6 height 6
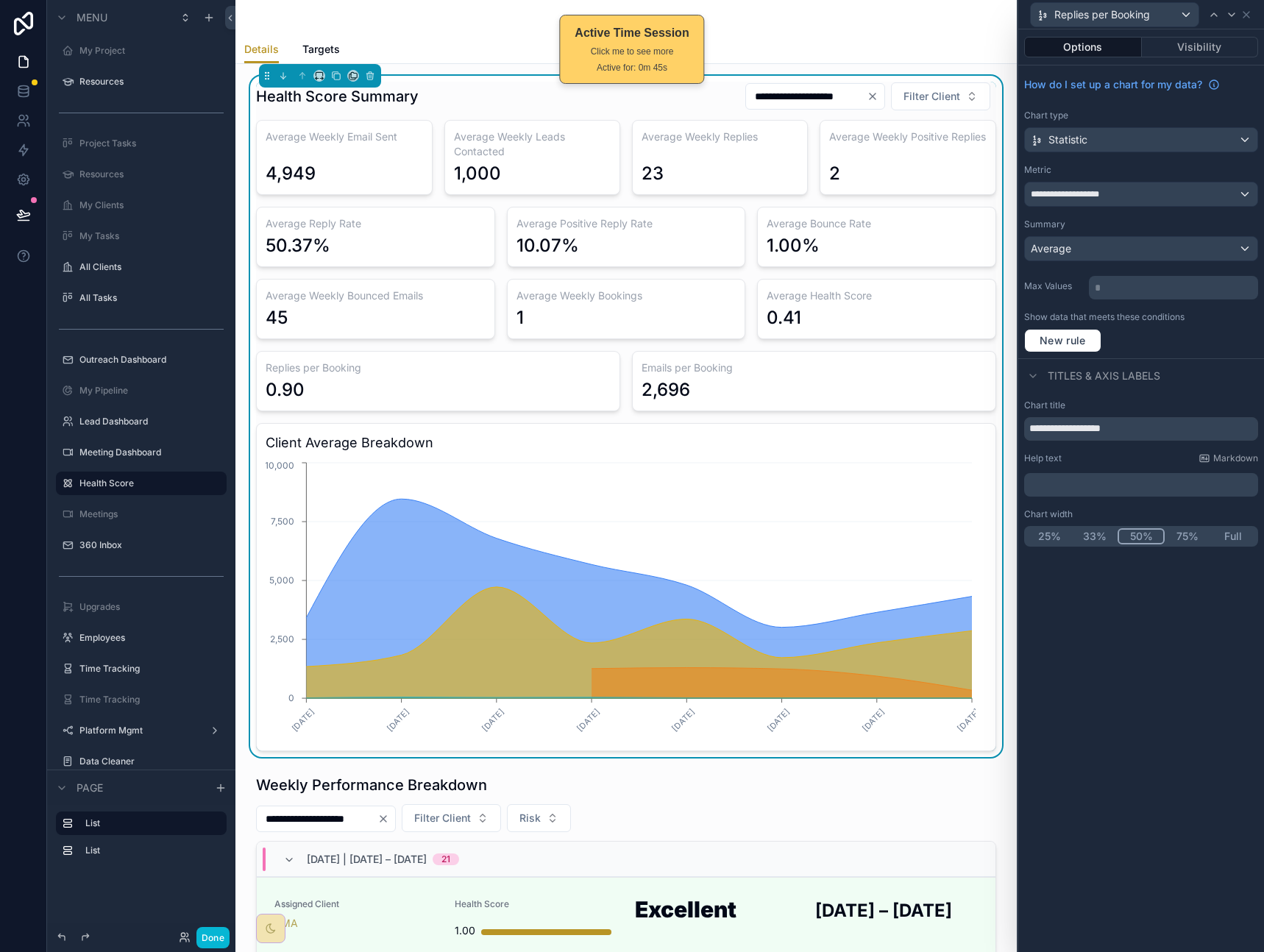
click at [1219, 332] on div "New rule" at bounding box center [1141, 340] width 234 height 24
click at [1247, 17] on icon at bounding box center [1246, 14] width 11 height 11
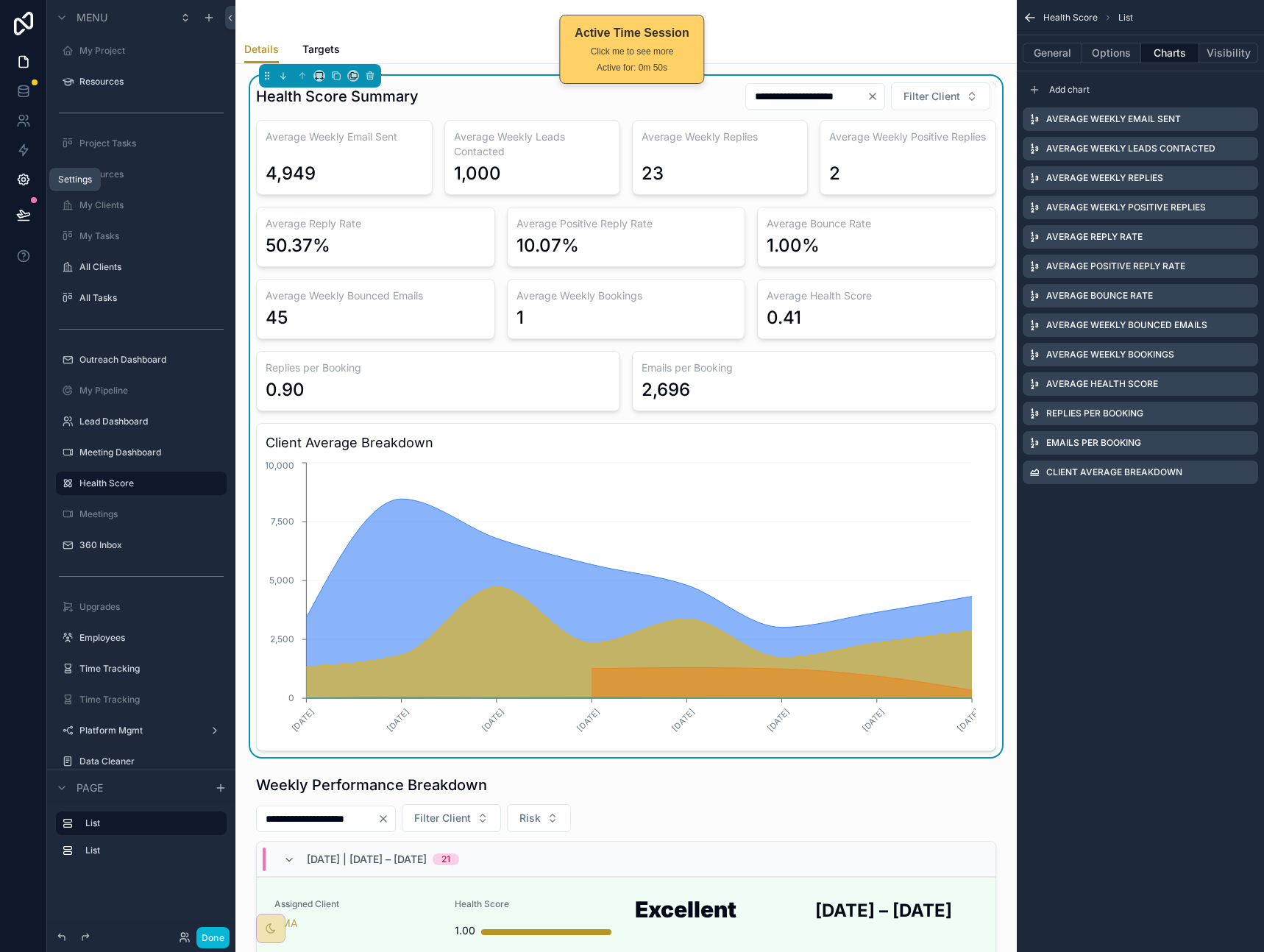
click at [28, 180] on icon at bounding box center [23, 180] width 11 height 11
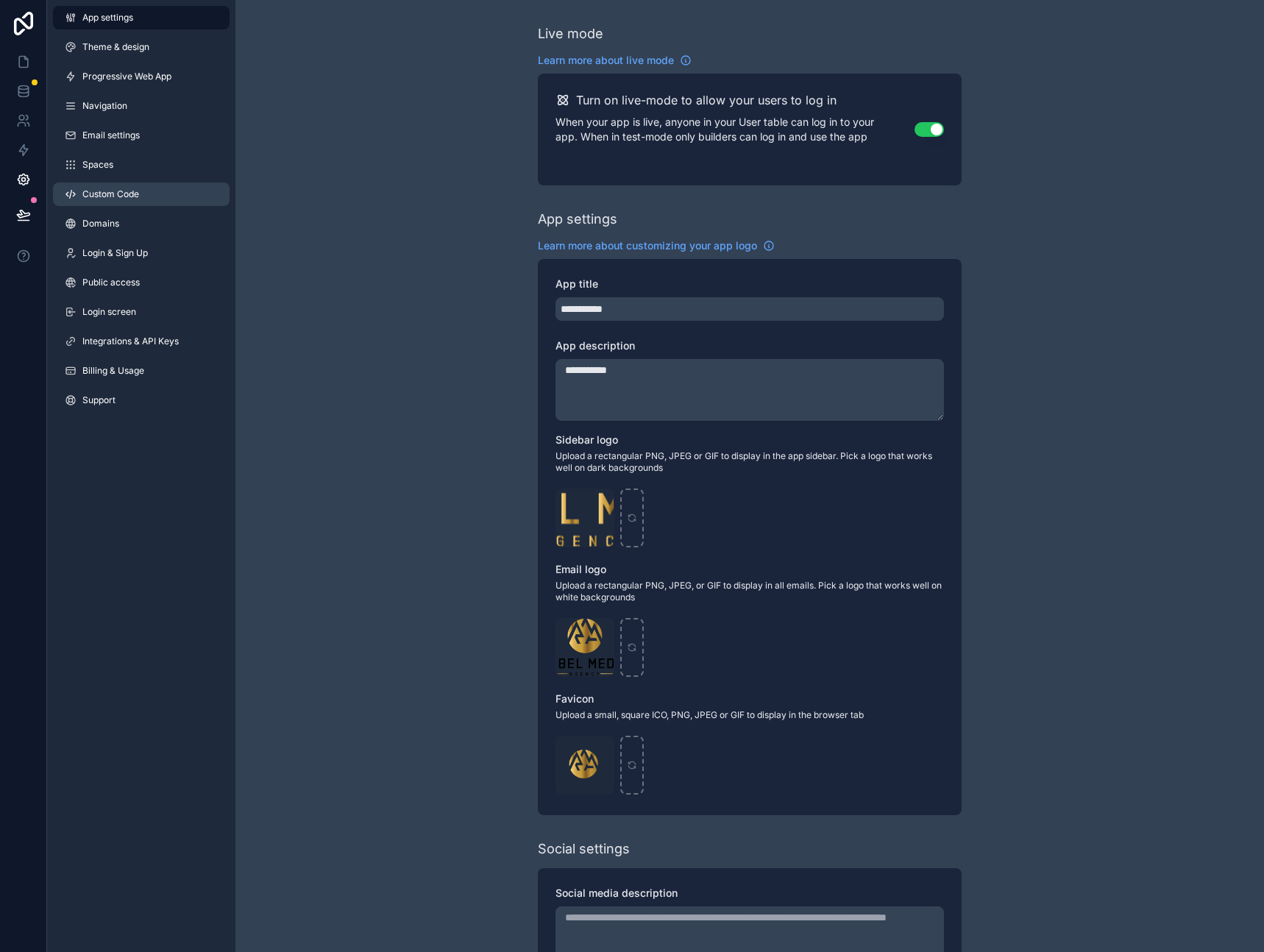
click at [100, 188] on span "Custom Code" at bounding box center [110, 194] width 57 height 11
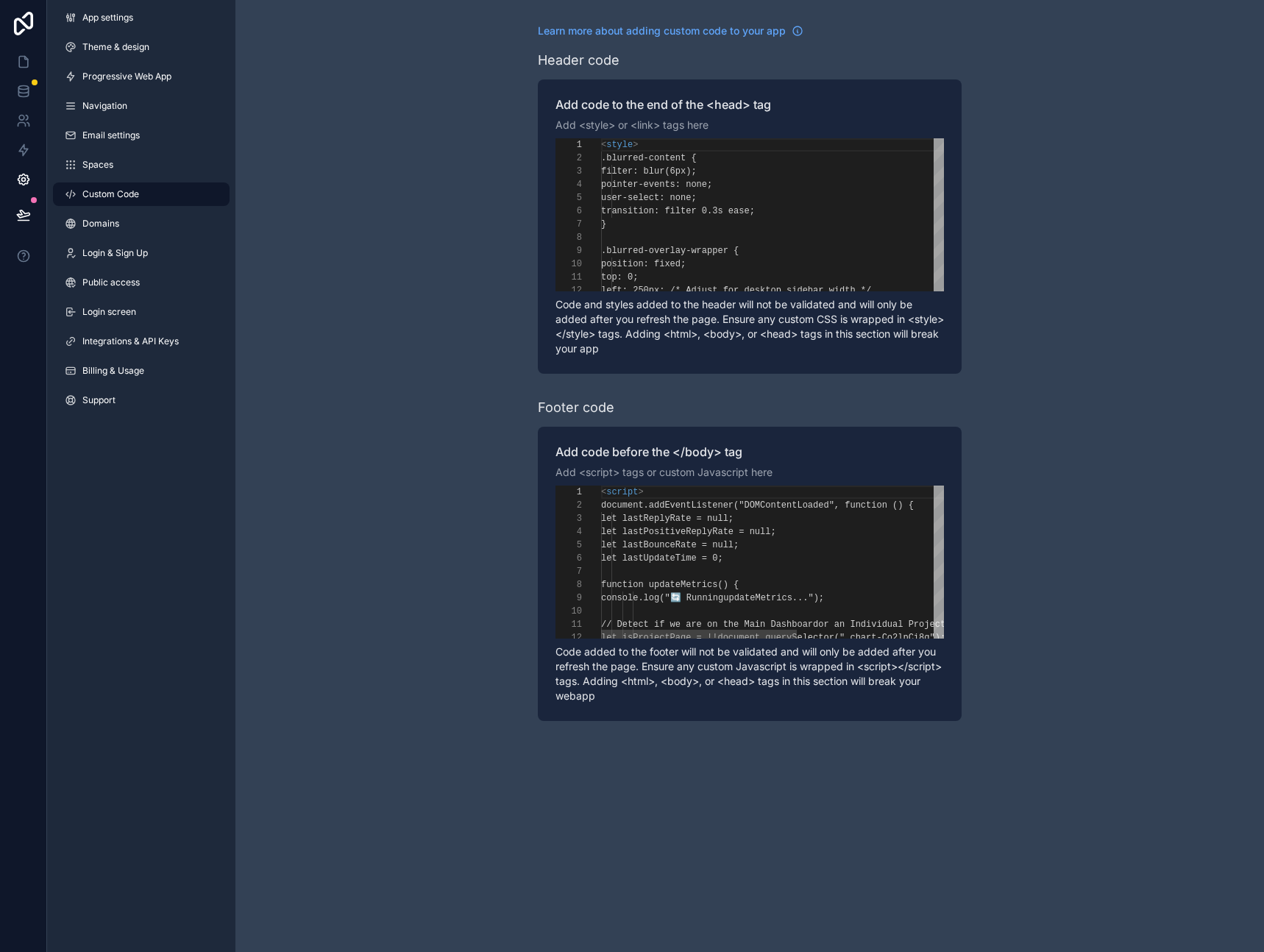
scroll to position [133, 0]
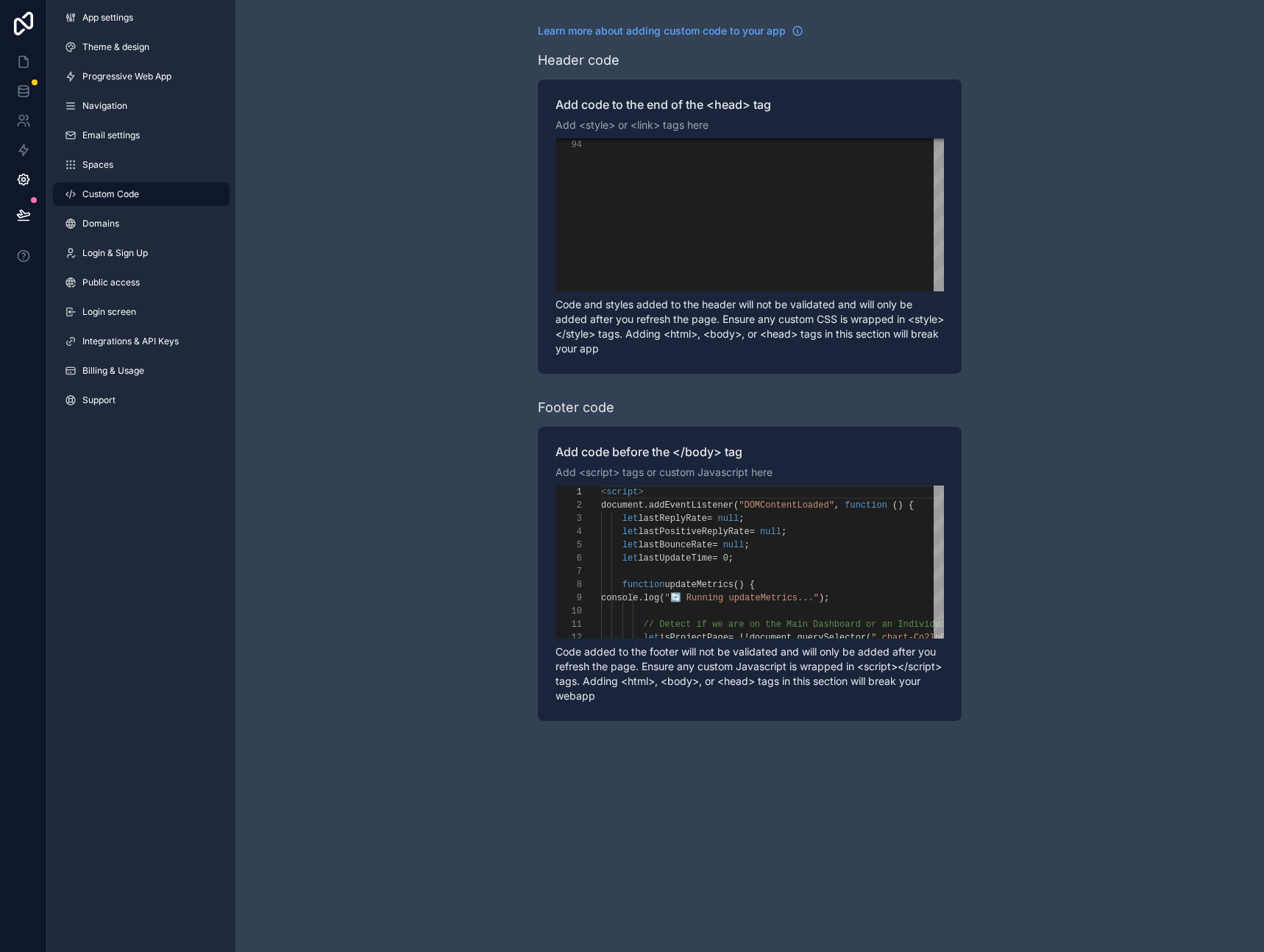
click at [1025, 311] on div "**********" at bounding box center [750, 372] width 1028 height 744
